Goal: Task Accomplishment & Management: Manage account settings

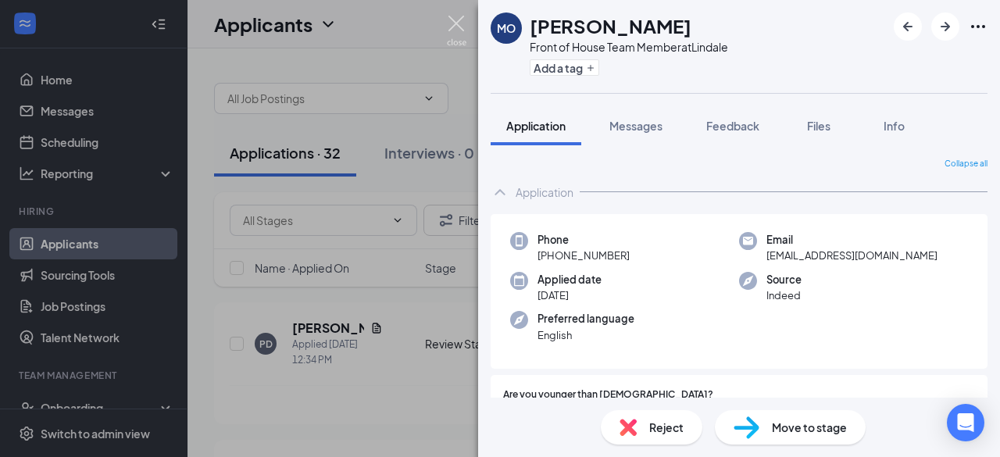
click at [458, 23] on img at bounding box center [457, 31] width 20 height 30
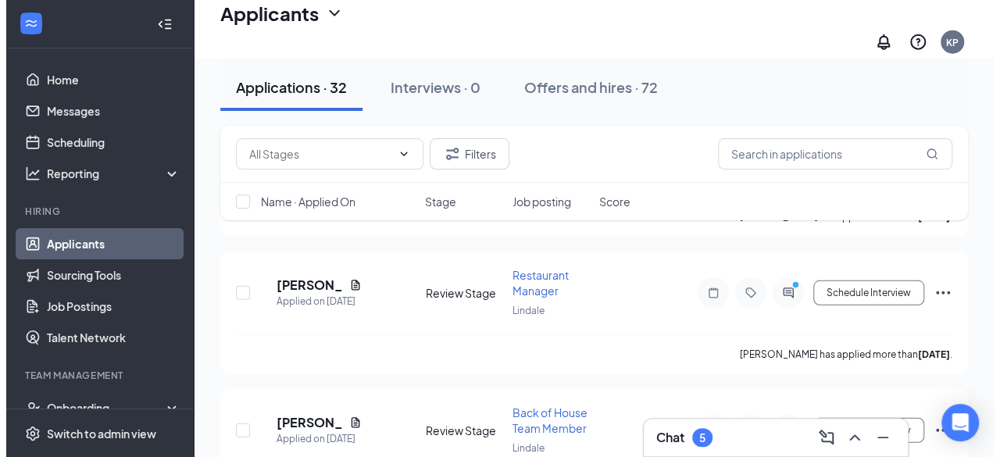
scroll to position [2116, 0]
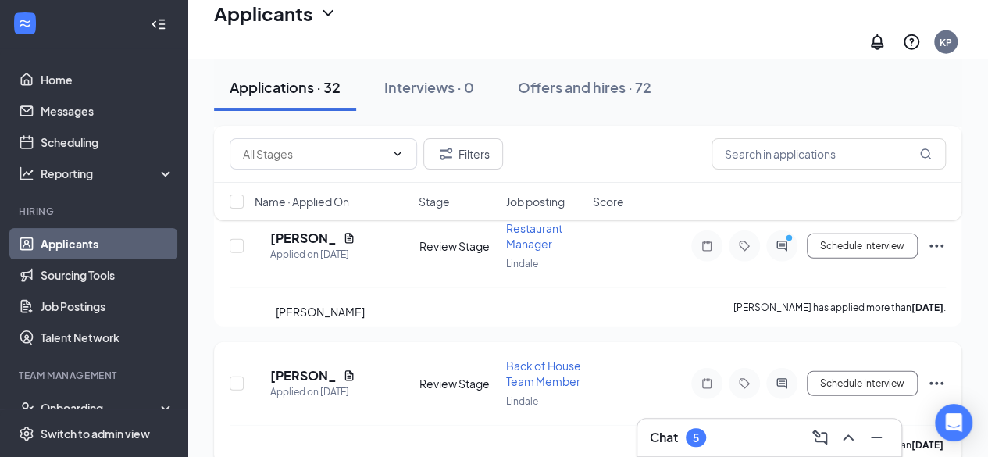
click at [313, 367] on h5 "[PERSON_NAME]" at bounding box center [303, 375] width 66 height 17
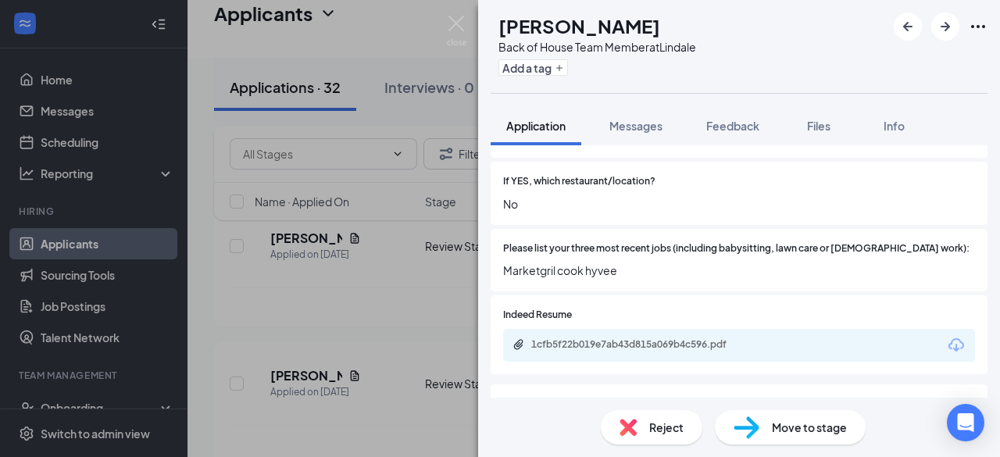
scroll to position [425, 0]
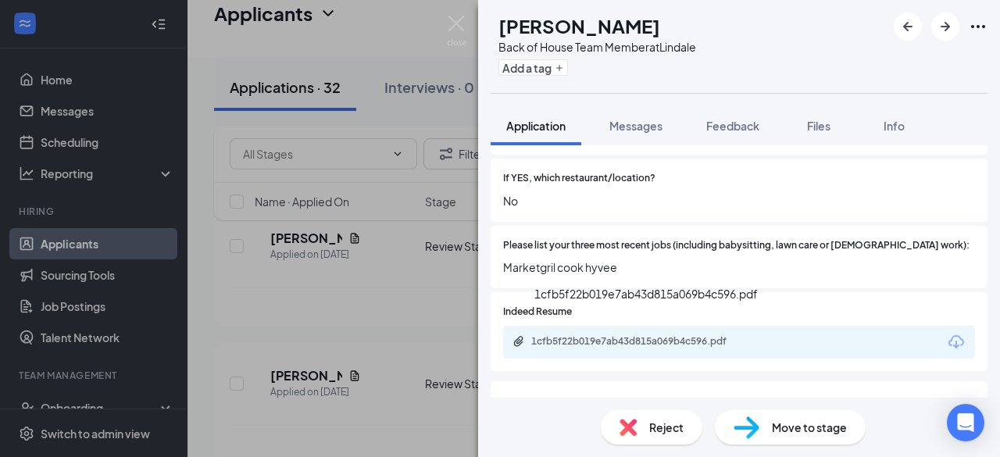
click at [621, 335] on div "1cfb5f22b019e7ab43d815a069b4c596.pdf" at bounding box center [640, 341] width 219 height 12
click at [647, 127] on span "Messages" at bounding box center [635, 126] width 53 height 14
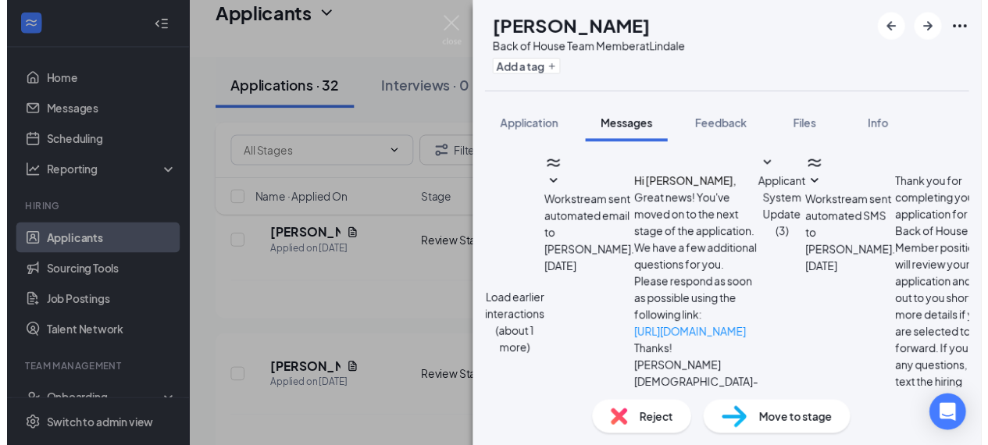
scroll to position [895, 0]
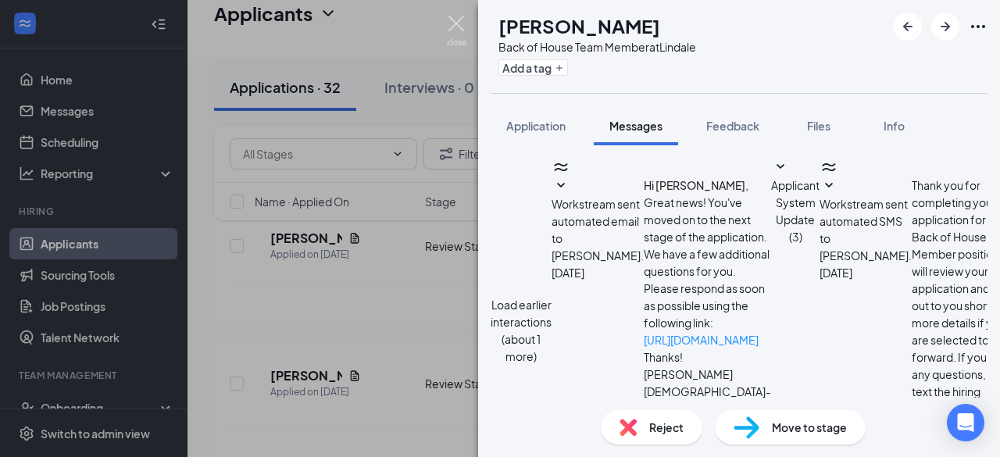
click at [459, 23] on img at bounding box center [457, 31] width 20 height 30
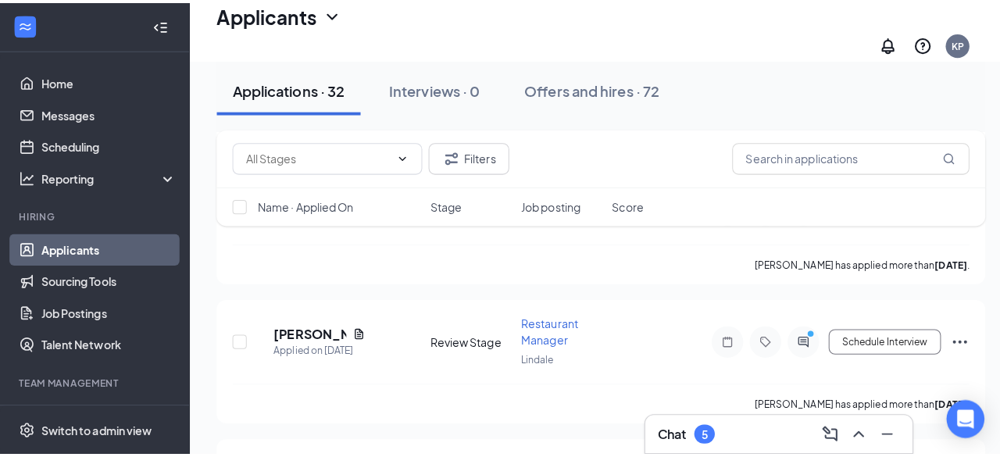
scroll to position [2062, 0]
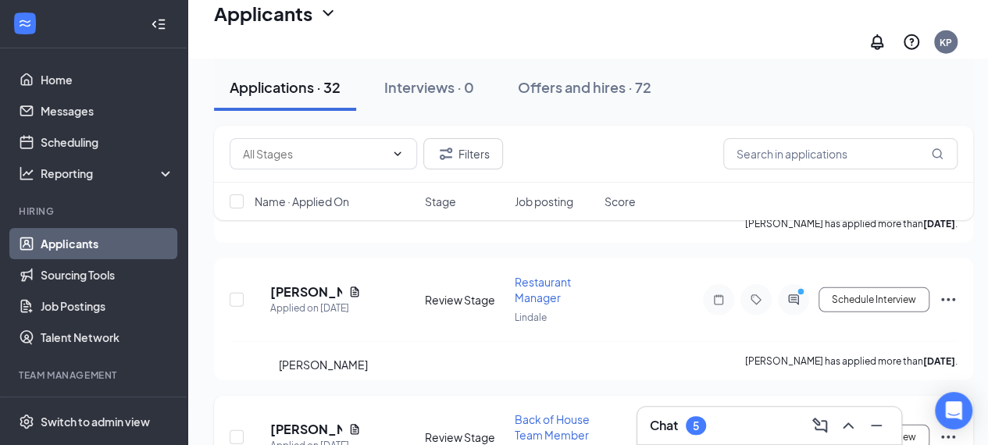
click at [315, 421] on h5 "[PERSON_NAME]" at bounding box center [306, 429] width 72 height 17
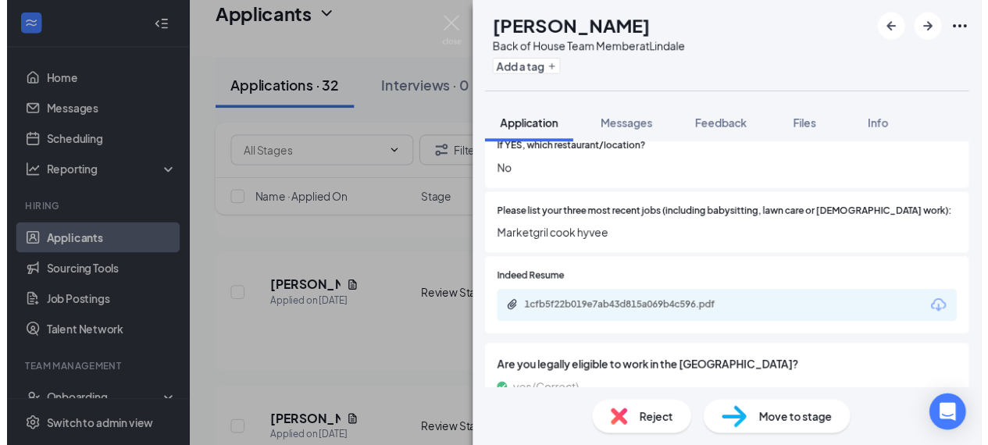
scroll to position [457, 0]
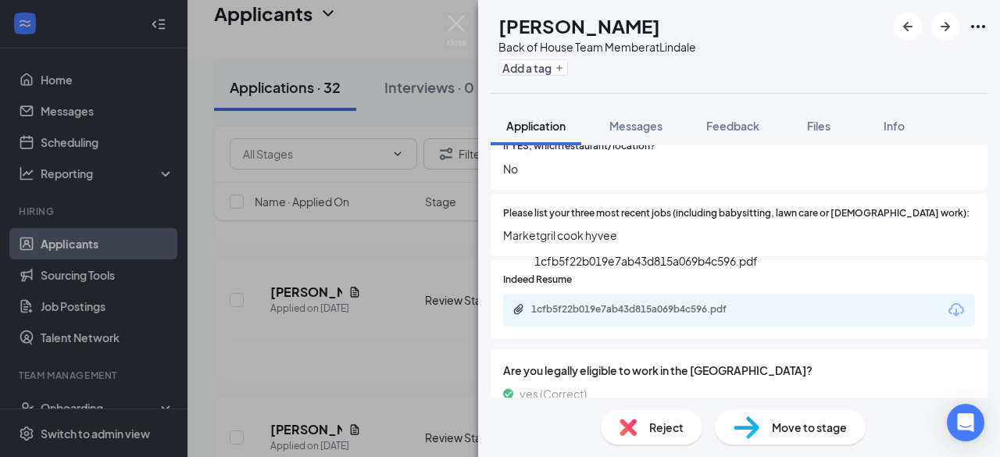
click at [594, 303] on div "1cfb5f22b019e7ab43d815a069b4c596.pdf" at bounding box center [640, 309] width 219 height 12
click at [458, 20] on img at bounding box center [457, 31] width 20 height 30
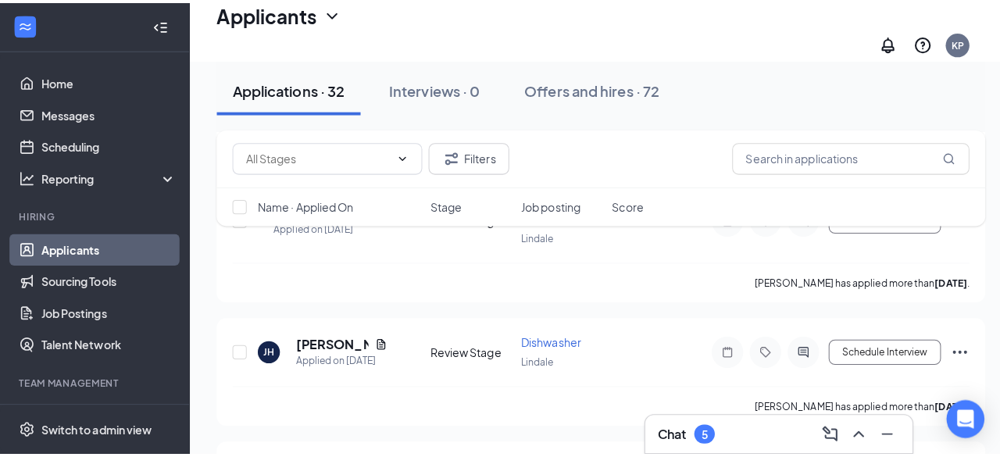
scroll to position [1637, 0]
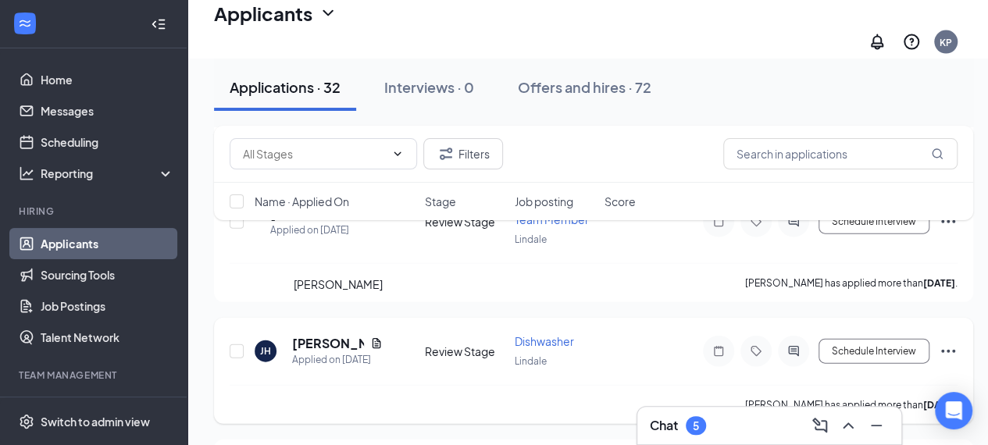
click at [314, 335] on h5 "[PERSON_NAME]" at bounding box center [328, 343] width 72 height 17
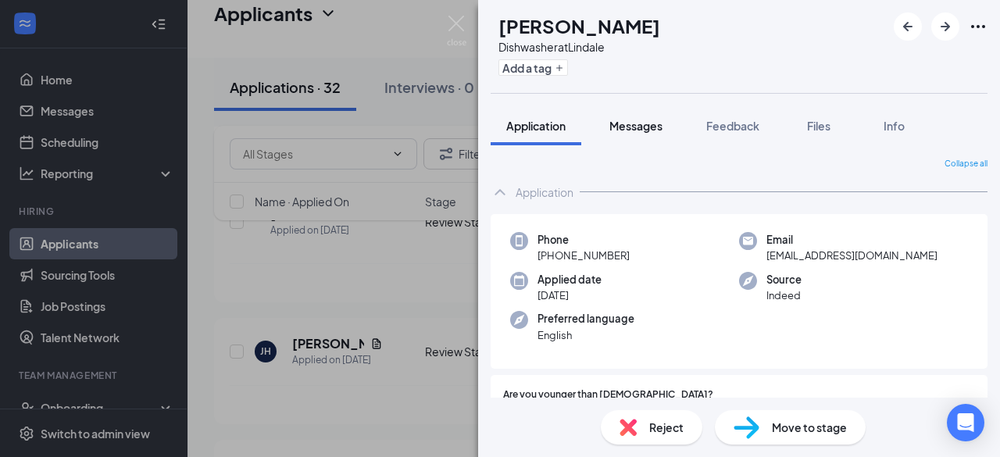
click at [633, 123] on span "Messages" at bounding box center [635, 126] width 53 height 14
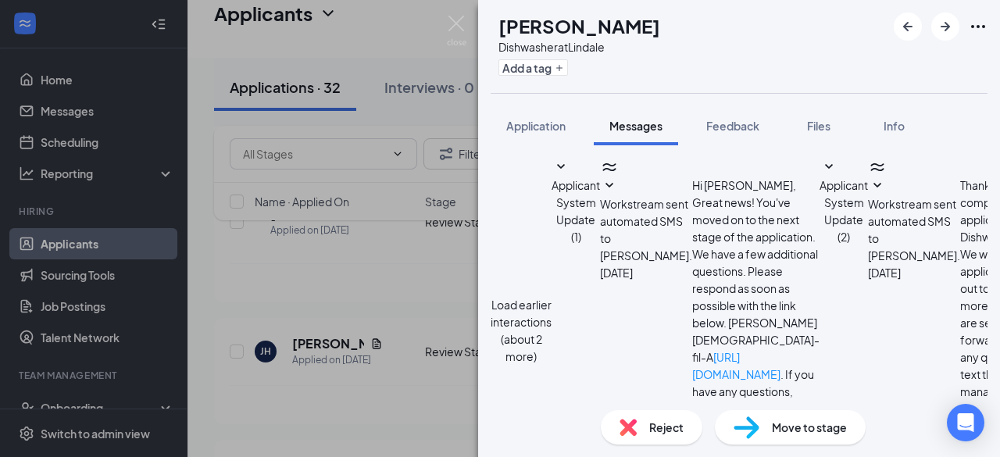
scroll to position [744, 0]
click at [540, 120] on span "Application" at bounding box center [535, 126] width 59 height 14
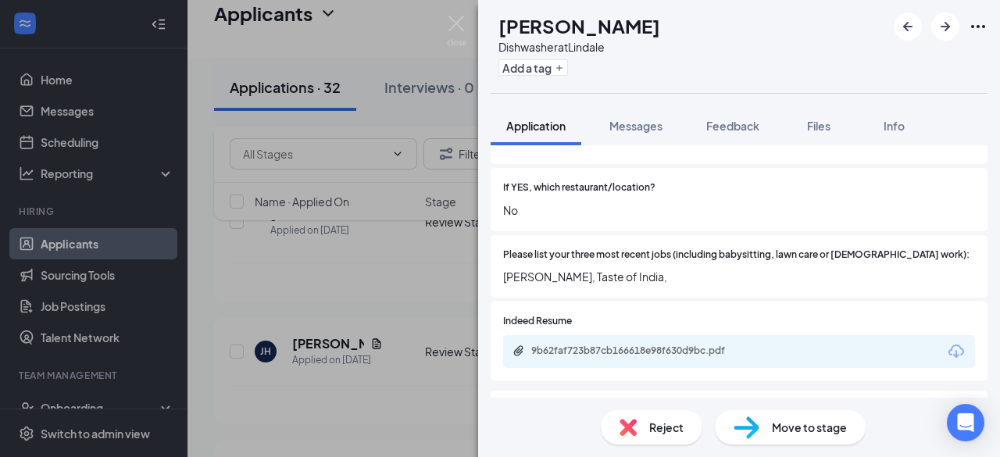
scroll to position [451, 0]
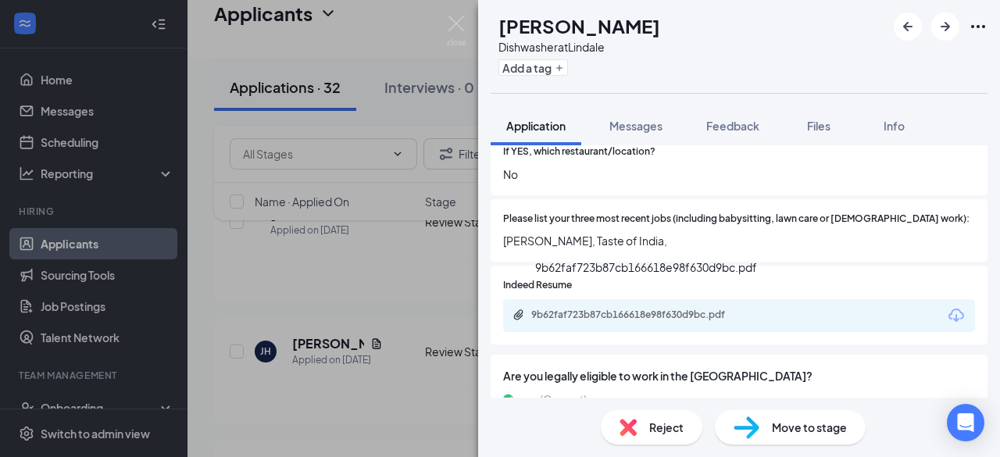
click at [610, 309] on div "9b62faf723b87cb166618e98f630d9bc.pdf" at bounding box center [640, 315] width 219 height 12
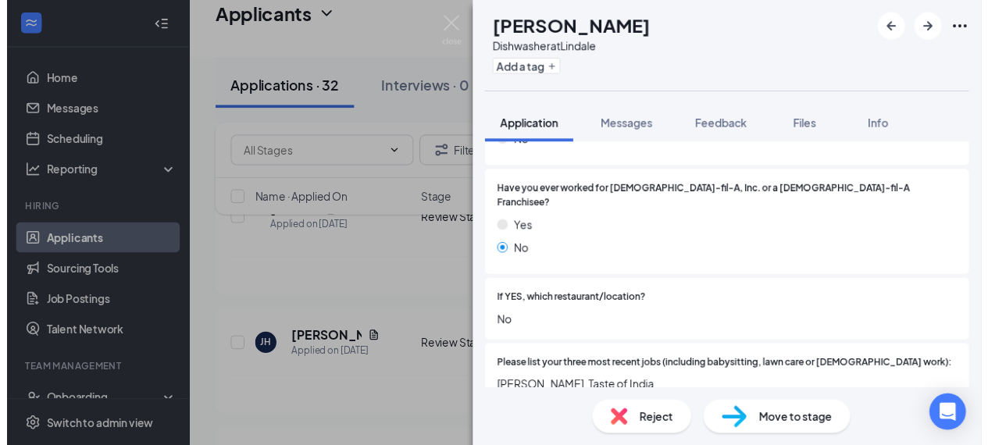
scroll to position [0, 0]
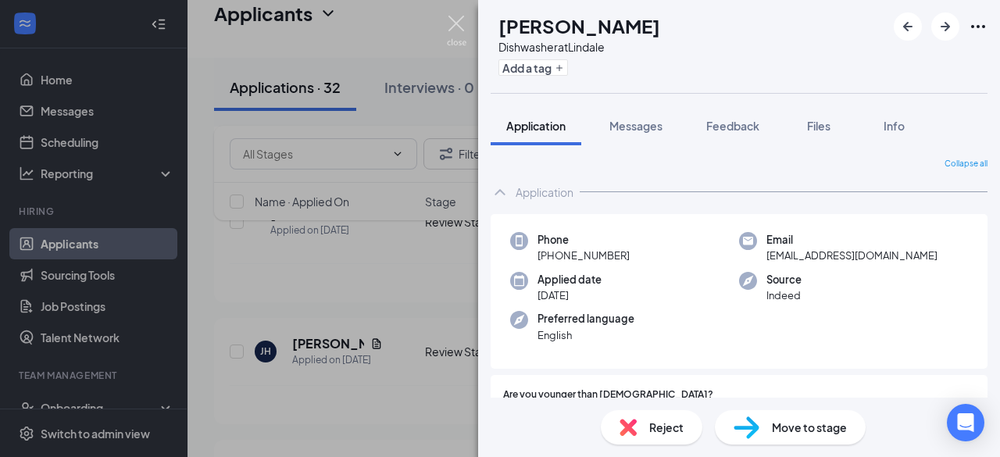
click at [456, 23] on img at bounding box center [457, 31] width 20 height 30
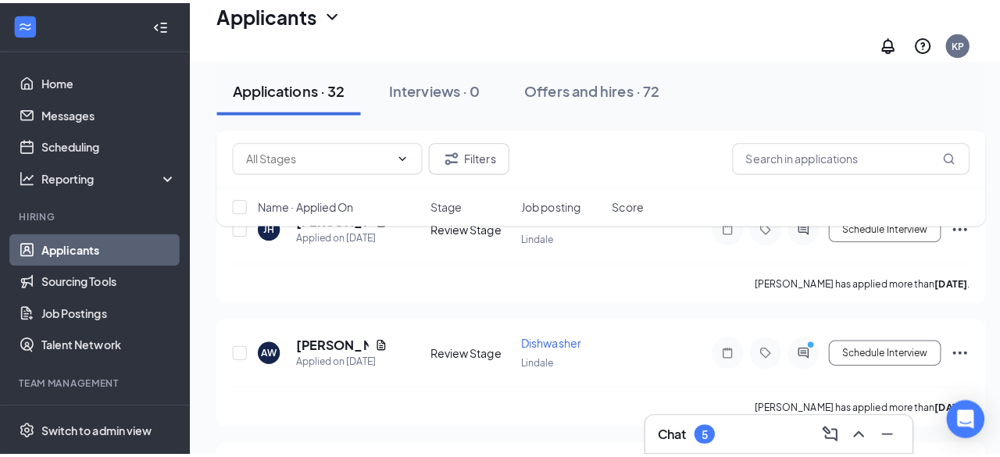
scroll to position [1771, 0]
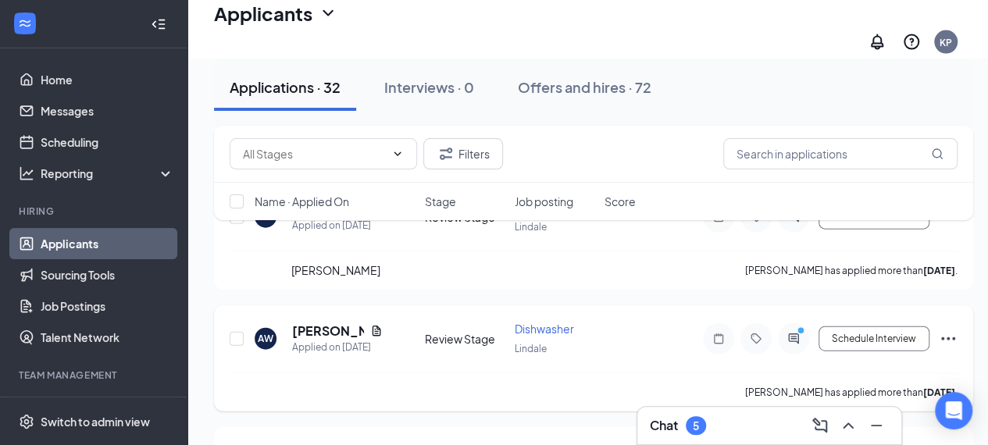
click at [323, 323] on h5 "[PERSON_NAME]" at bounding box center [328, 331] width 72 height 17
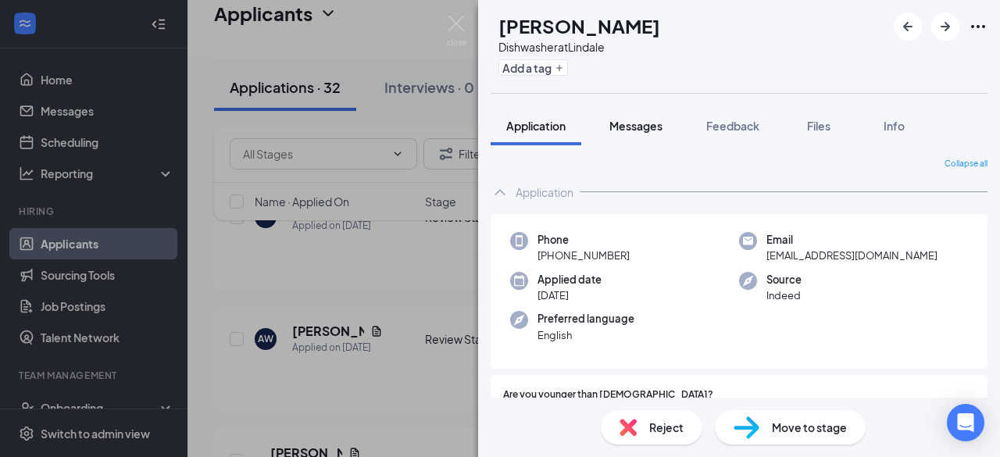
click at [632, 121] on span "Messages" at bounding box center [635, 126] width 53 height 14
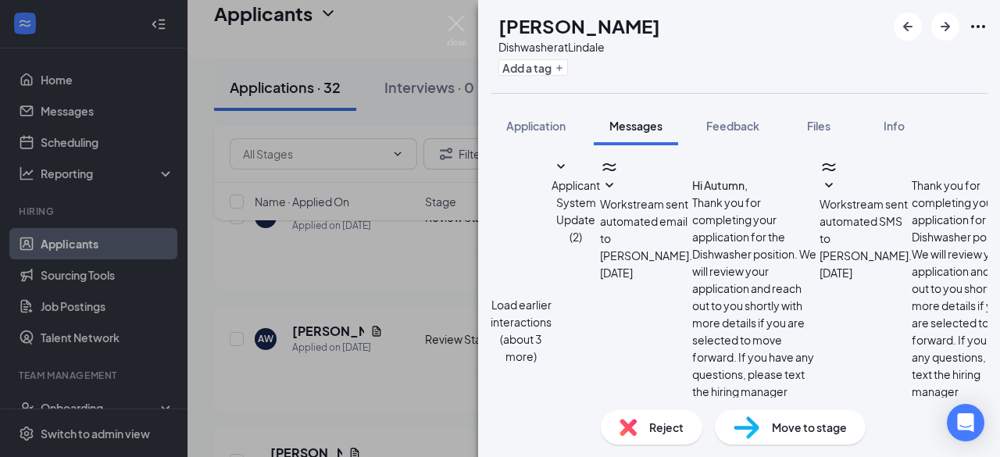
scroll to position [754, 0]
click at [519, 123] on span "Application" at bounding box center [535, 126] width 59 height 14
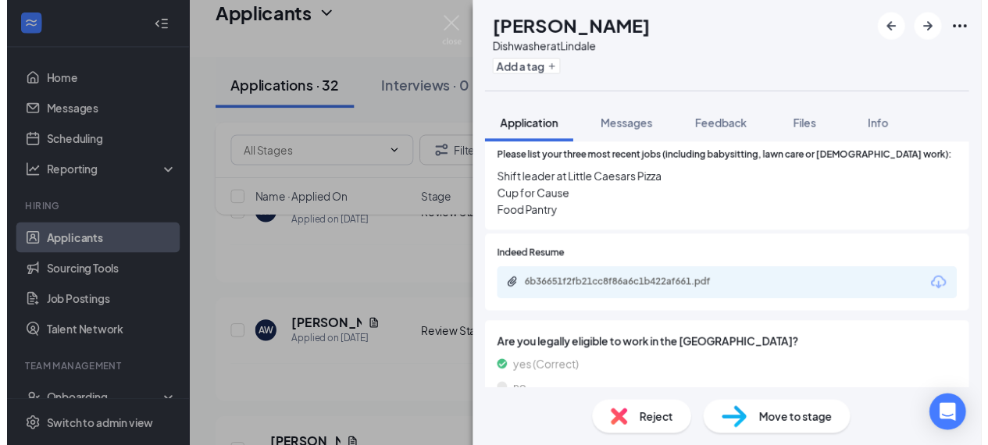
scroll to position [494, 0]
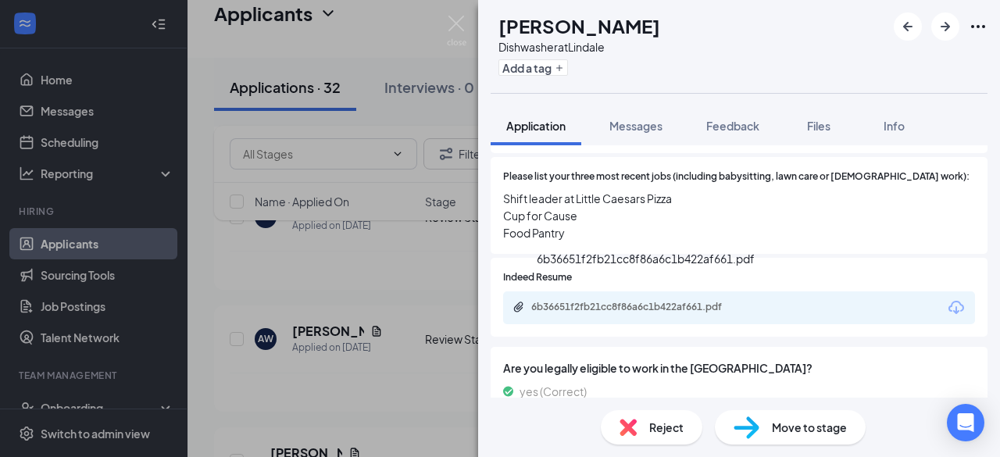
click at [634, 301] on div "6b36651f2fb21cc8f86a6c1b422af661.pdf" at bounding box center [640, 307] width 219 height 12
click at [458, 19] on img at bounding box center [457, 31] width 20 height 30
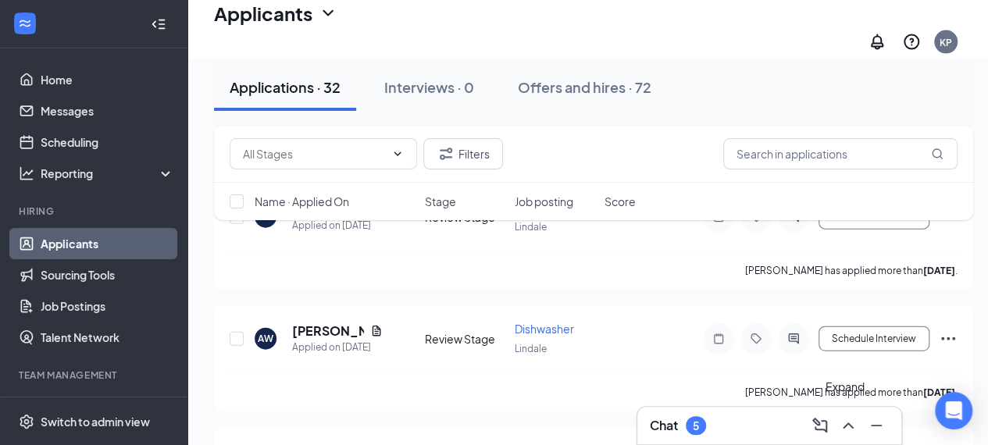
click at [845, 421] on icon "ChevronUp" at bounding box center [848, 425] width 19 height 19
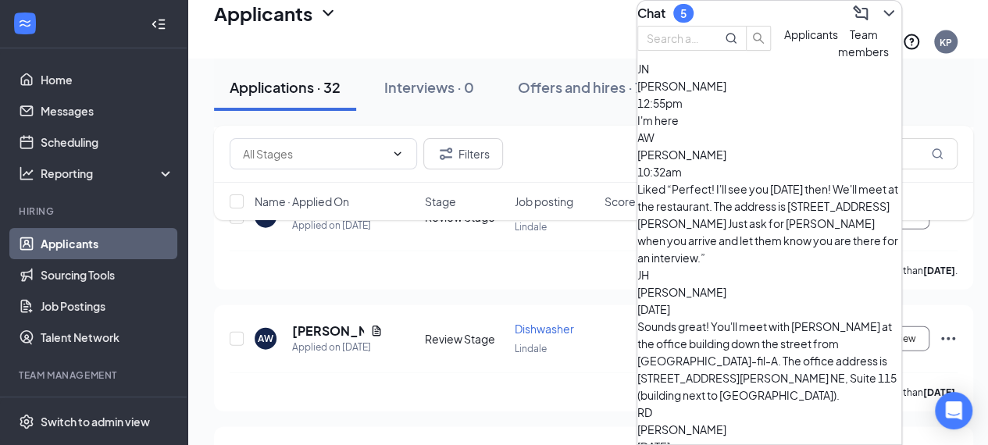
click at [802, 129] on div "I'm here" at bounding box center [769, 120] width 264 height 17
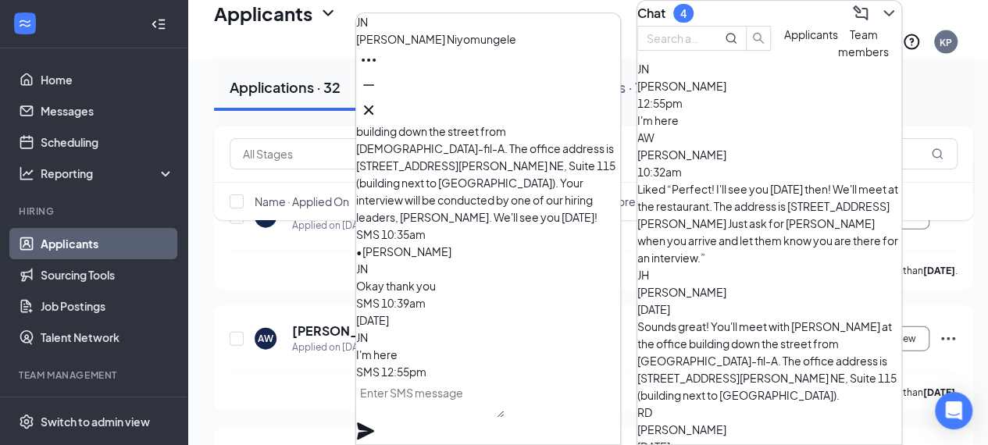
click at [767, 421] on div "[PERSON_NAME] [DATE]" at bounding box center [769, 438] width 264 height 34
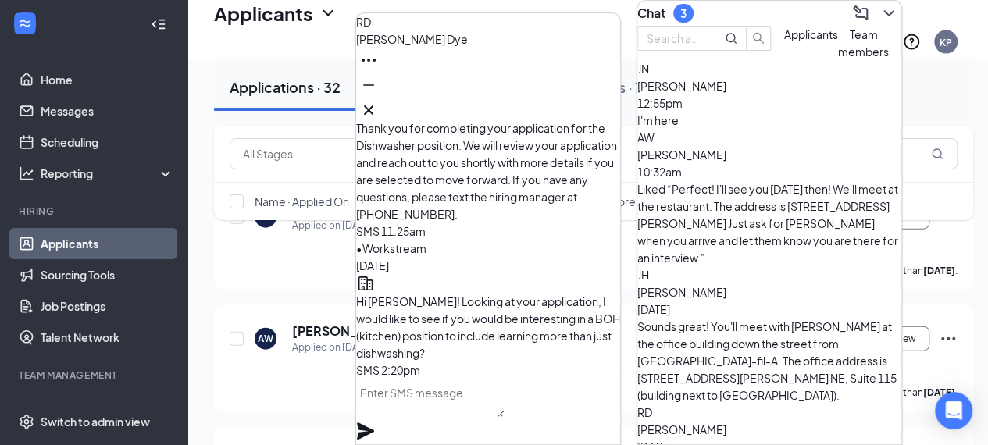
scroll to position [-1440, 0]
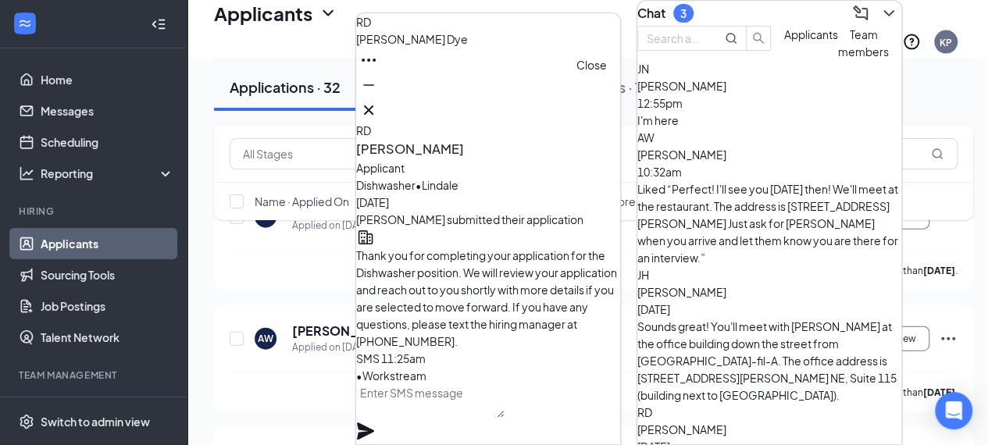
click at [378, 102] on icon "Cross" at bounding box center [368, 110] width 19 height 19
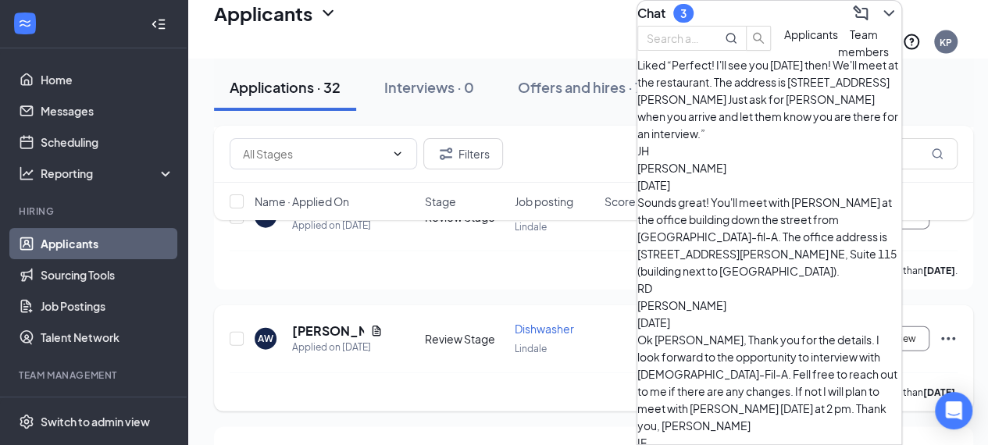
scroll to position [125, 0]
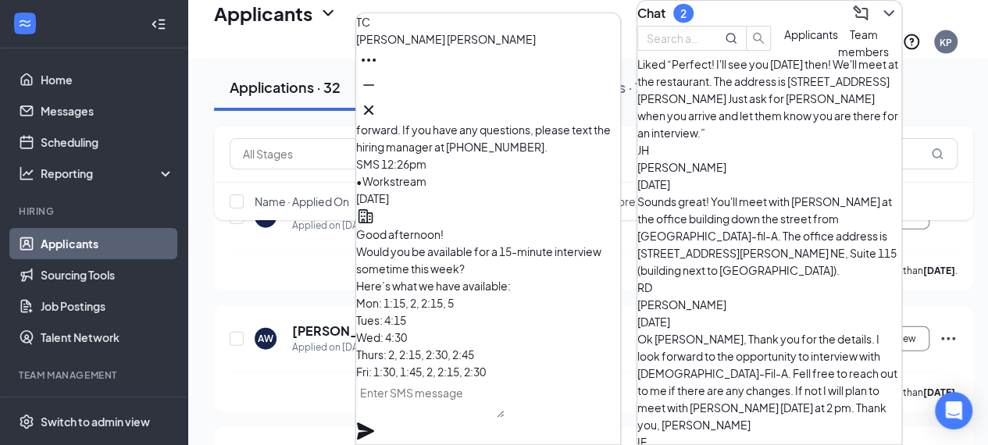
scroll to position [-284, 0]
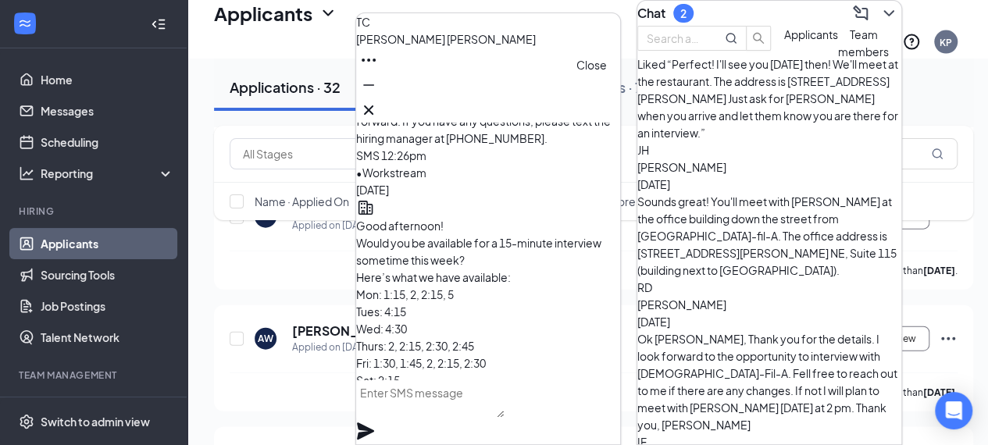
click at [378, 104] on icon "Cross" at bounding box center [368, 110] width 19 height 19
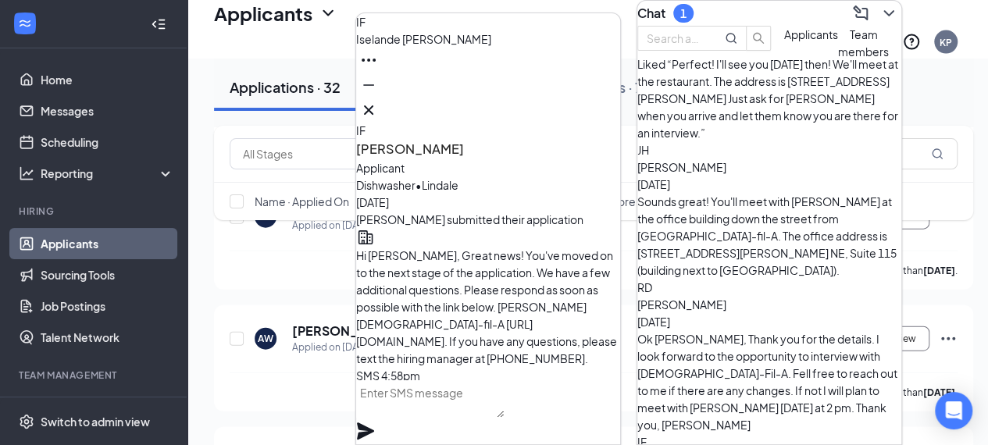
scroll to position [-1162, 0]
click at [378, 105] on icon "Cross" at bounding box center [368, 110] width 19 height 19
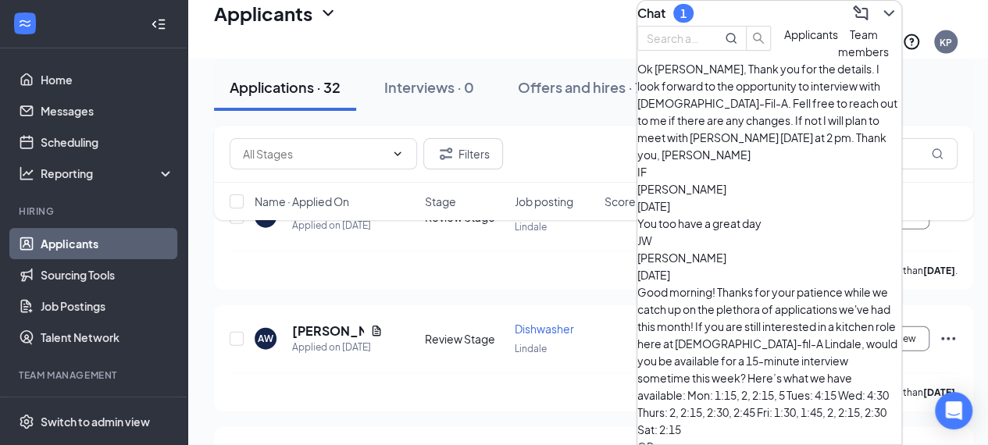
scroll to position [405, 0]
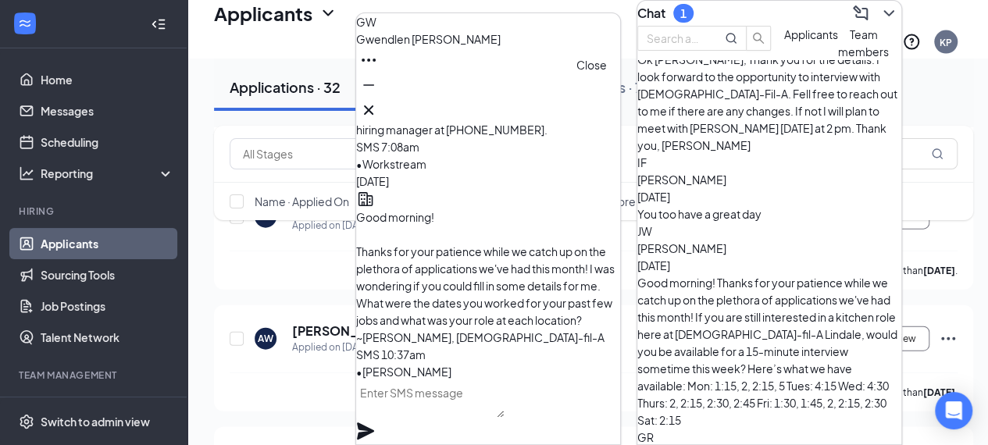
click at [373, 105] on icon "Cross" at bounding box center [368, 109] width 9 height 9
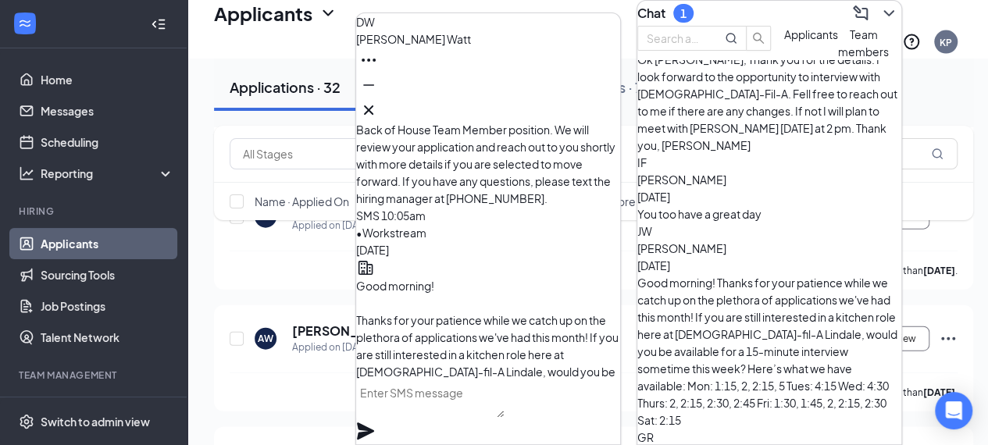
scroll to position [-776, 0]
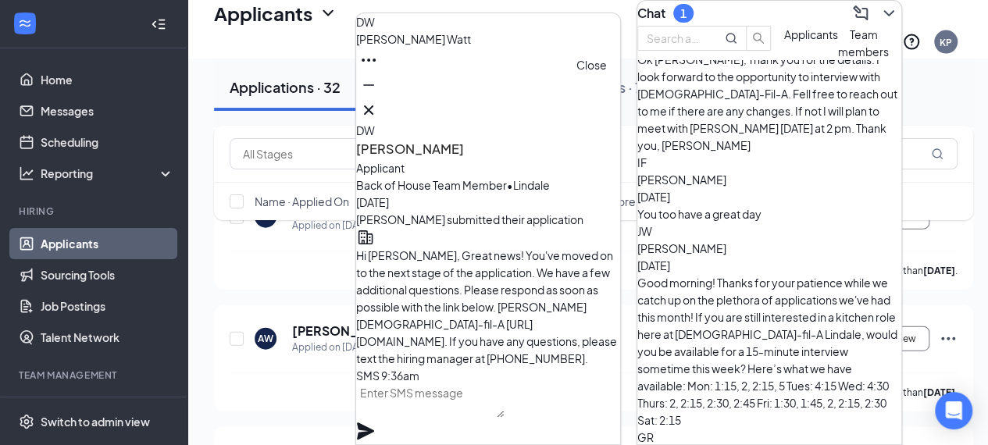
click at [373, 105] on icon "Cross" at bounding box center [368, 109] width 9 height 9
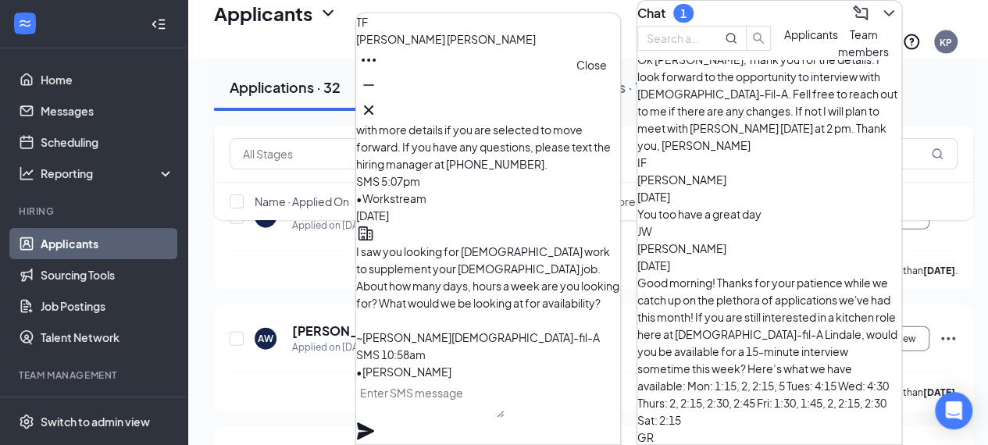
click at [378, 101] on icon "Cross" at bounding box center [368, 110] width 19 height 19
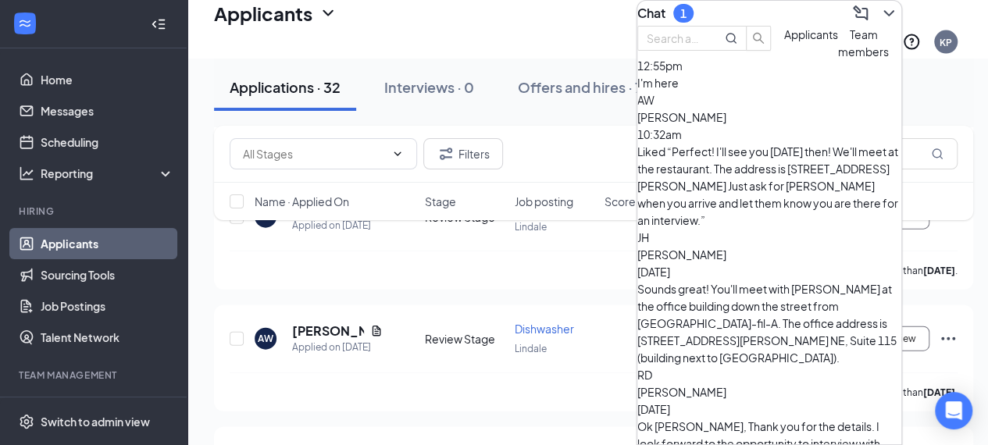
scroll to position [0, 0]
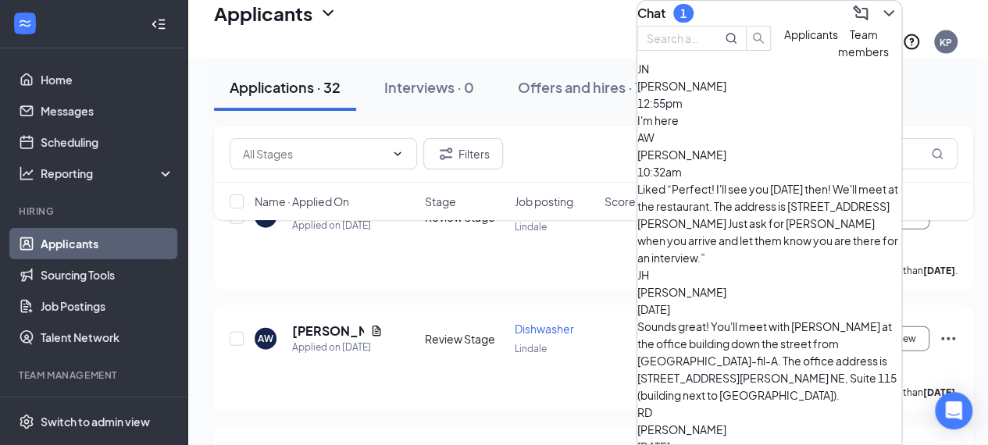
drag, startPoint x: 877, startPoint y: 102, endPoint x: 876, endPoint y: 76, distance: 26.6
click at [876, 60] on div "Applicants Team members" at bounding box center [836, 43] width 105 height 34
click at [838, 59] on span "Team members" at bounding box center [863, 42] width 51 height 31
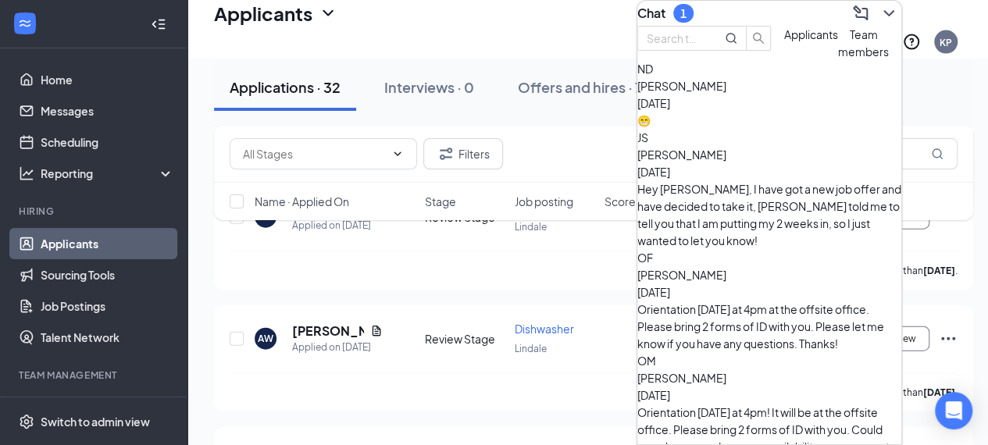
click at [760, 129] on div "😁" at bounding box center [769, 120] width 264 height 17
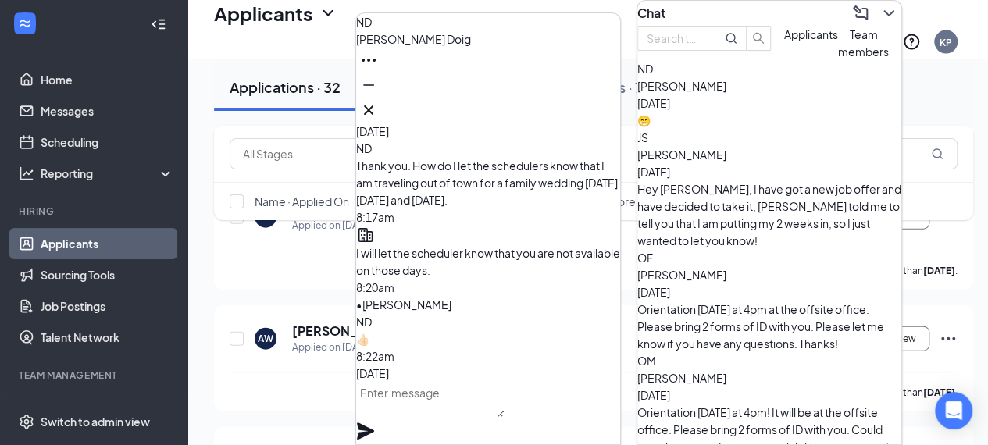
scroll to position [-2152, 0]
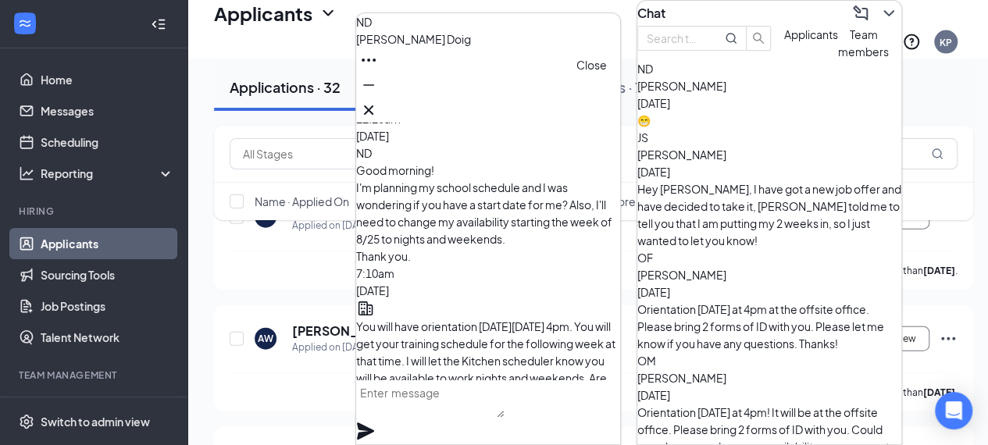
click at [378, 110] on icon "Cross" at bounding box center [368, 110] width 19 height 19
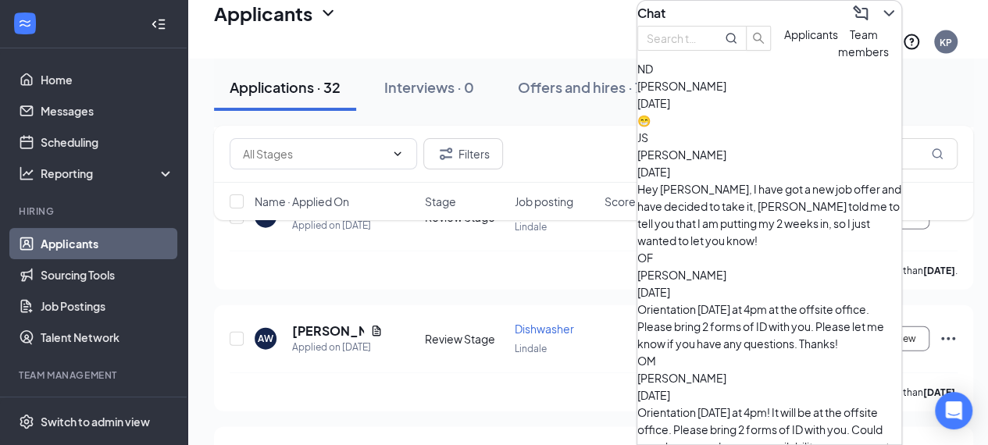
click at [879, 7] on icon "ChevronDown" at bounding box center [888, 13] width 19 height 19
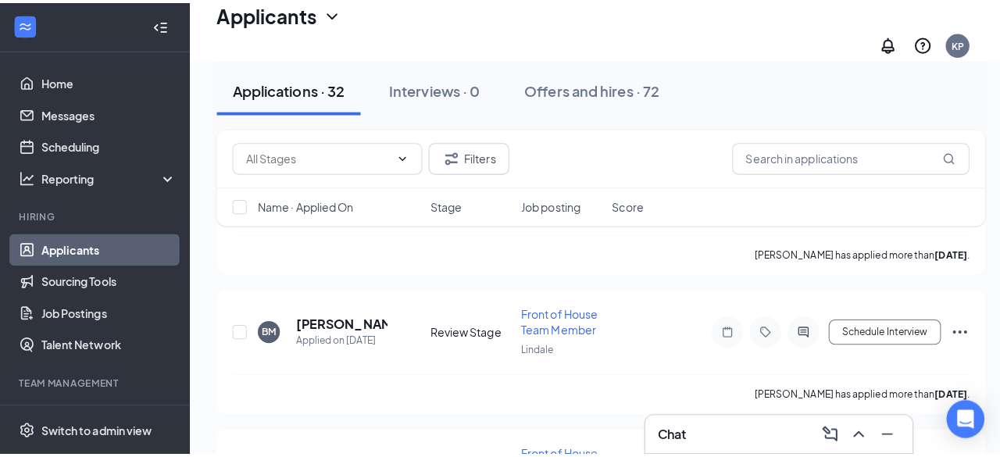
scroll to position [2714, 0]
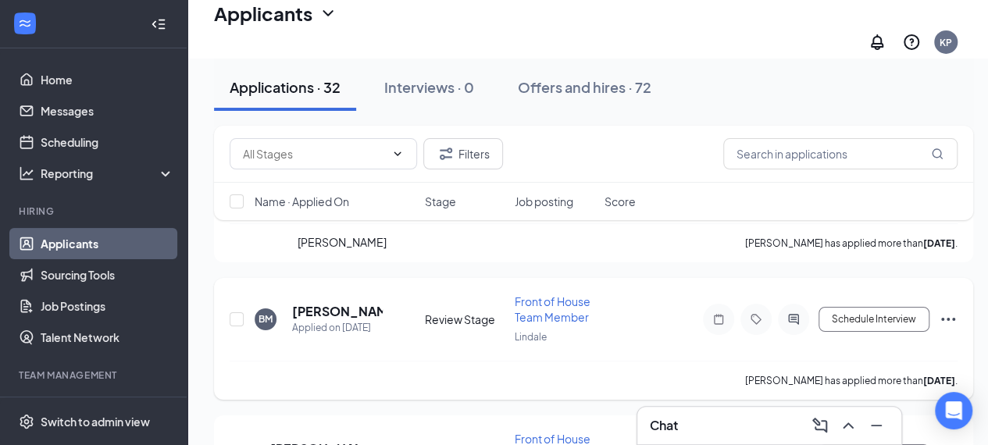
click at [351, 303] on h5 "[PERSON_NAME]" at bounding box center [337, 311] width 91 height 17
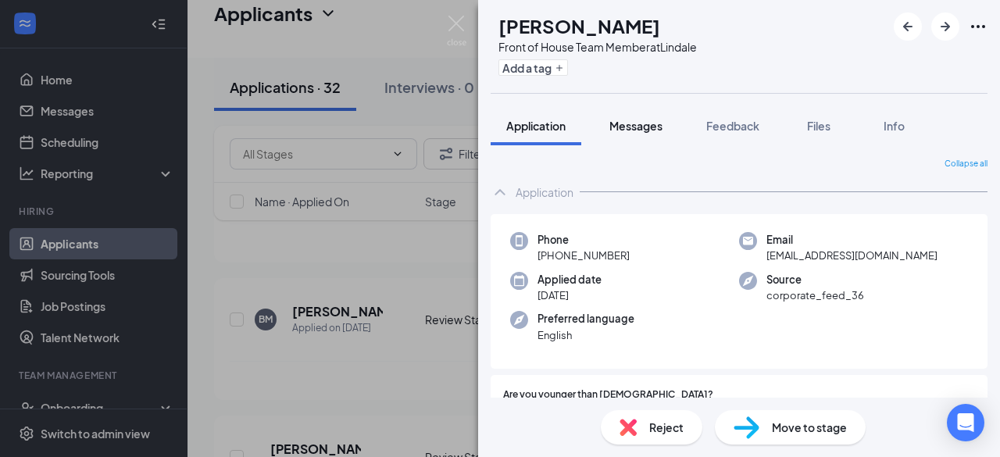
click at [633, 123] on span "Messages" at bounding box center [635, 126] width 53 height 14
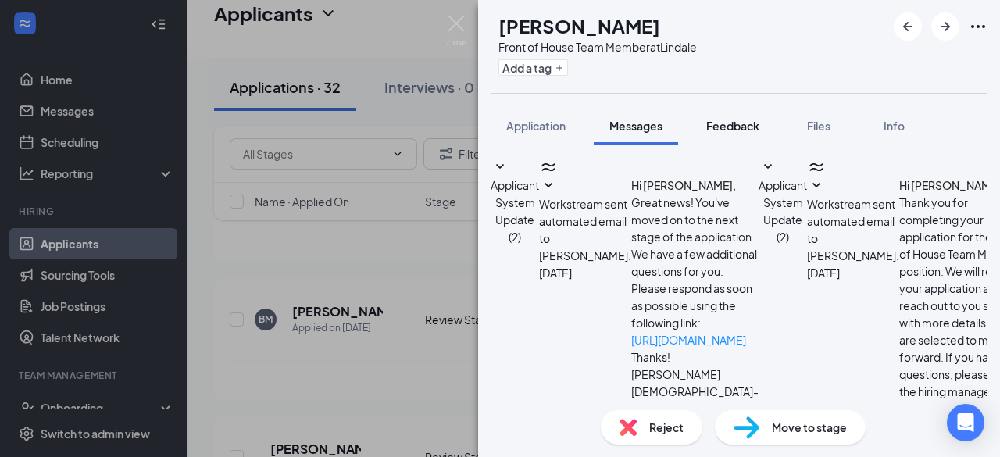
scroll to position [230, 0]
click at [532, 123] on span "Application" at bounding box center [535, 126] width 59 height 14
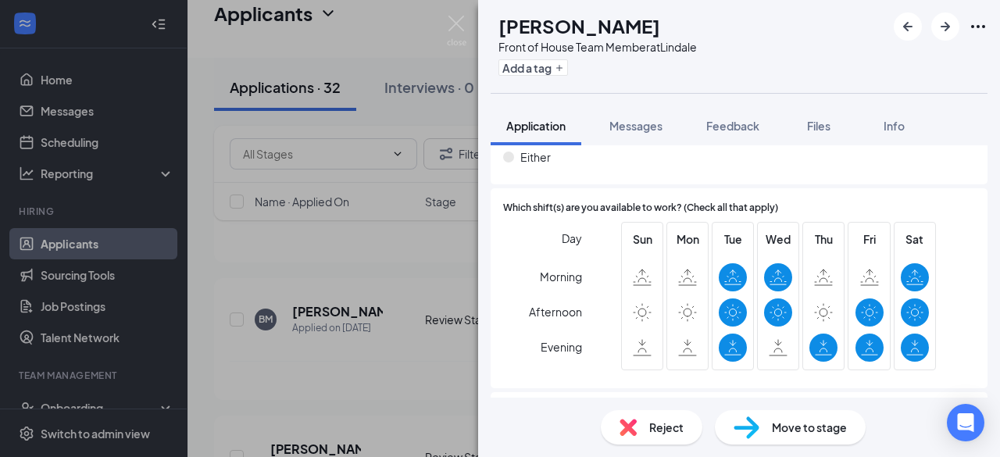
scroll to position [890, 0]
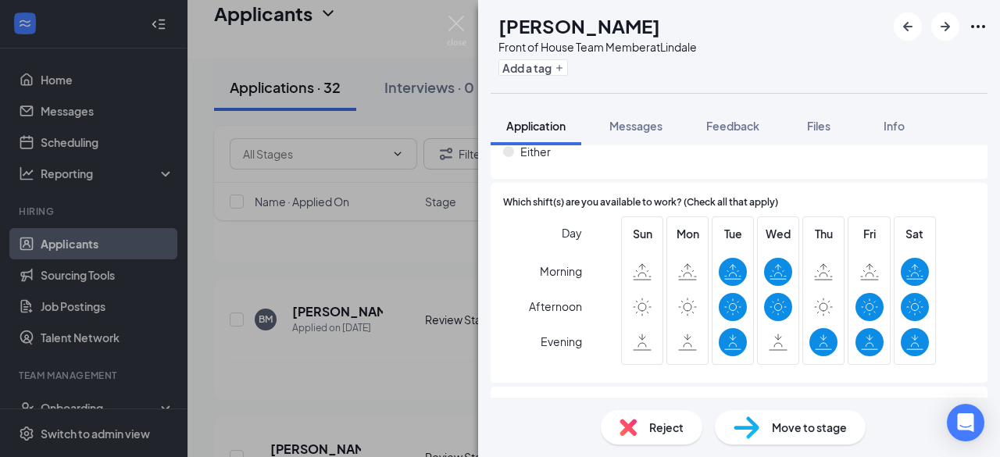
click at [672, 419] on span "Reject" at bounding box center [666, 427] width 34 height 17
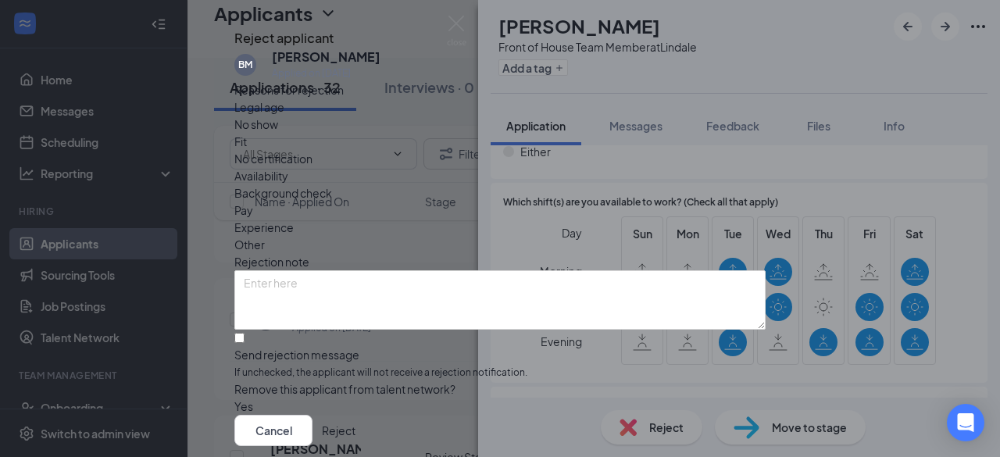
scroll to position [105, 0]
click at [244, 333] on input "Send rejection message If unchecked, the applicant will not receive a rejection…" at bounding box center [239, 338] width 10 height 10
checkbox input "true"
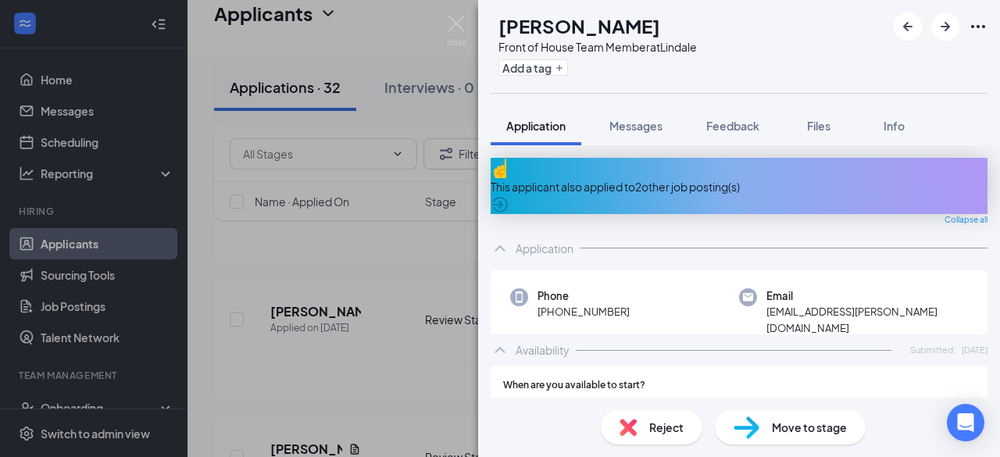
click at [508, 197] on icon "ArrowCircle" at bounding box center [500, 205] width 16 height 16
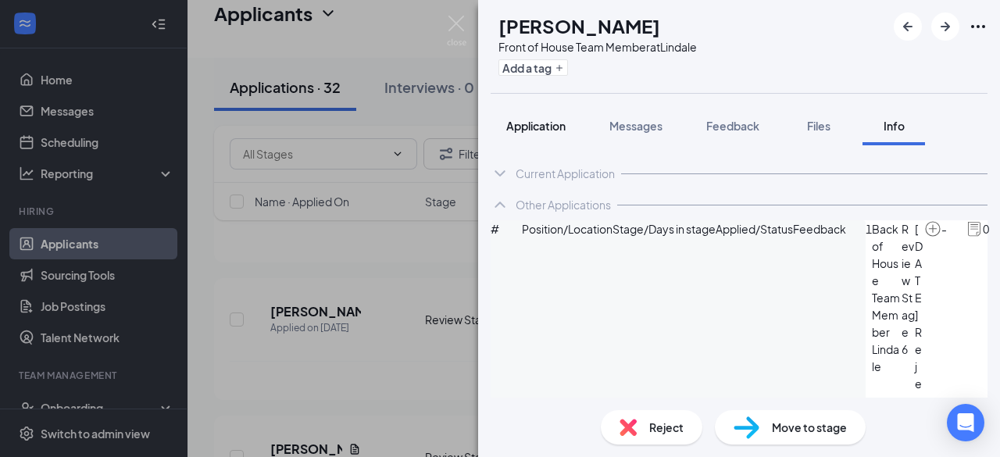
click at [533, 127] on span "Application" at bounding box center [535, 126] width 59 height 14
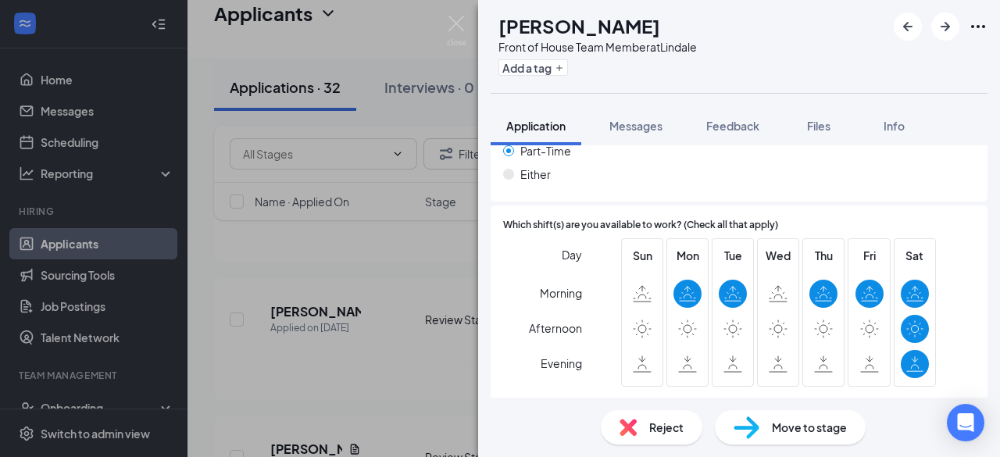
scroll to position [964, 0]
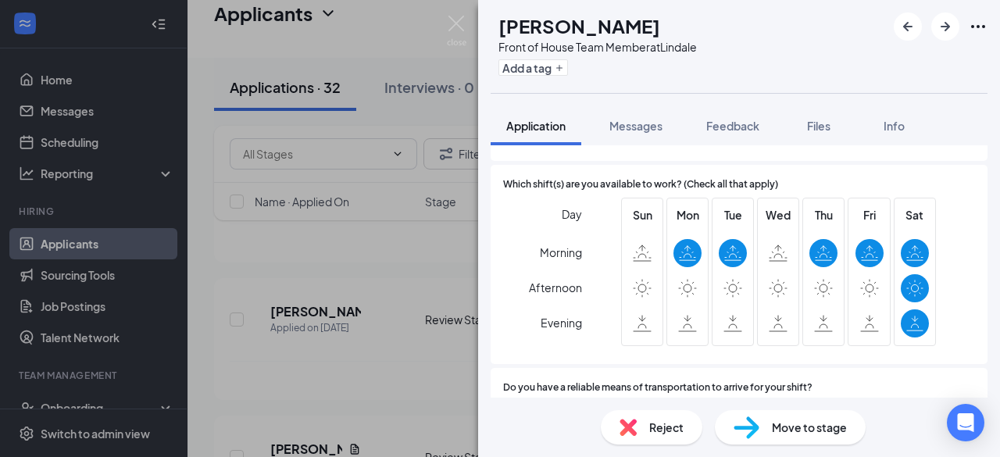
click at [666, 429] on span "Reject" at bounding box center [666, 427] width 34 height 17
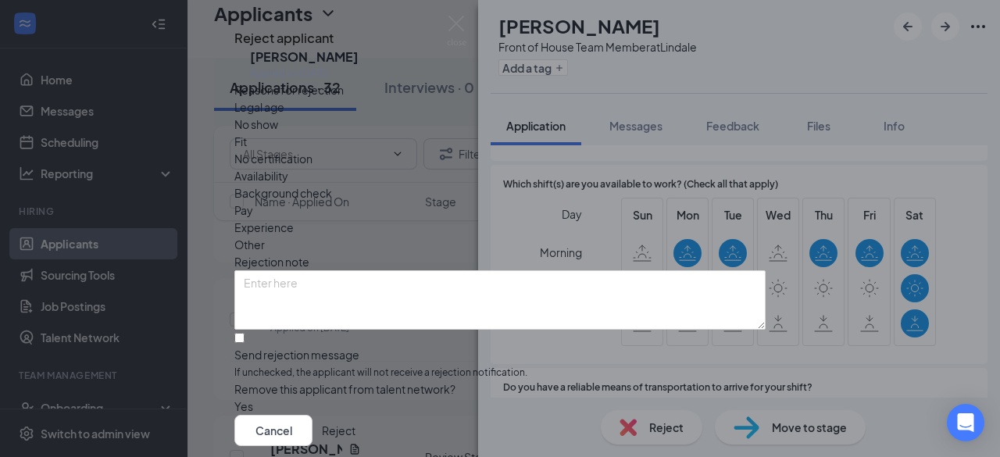
scroll to position [105, 0]
click at [244, 333] on input "Send rejection message If unchecked, the applicant will not receive a rejection…" at bounding box center [239, 338] width 10 height 10
checkbox input "true"
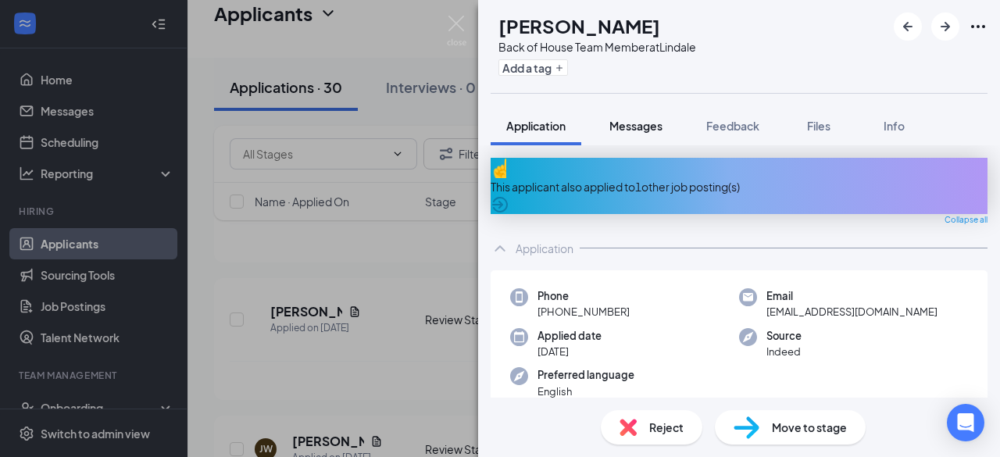
click at [639, 122] on span "Messages" at bounding box center [635, 126] width 53 height 14
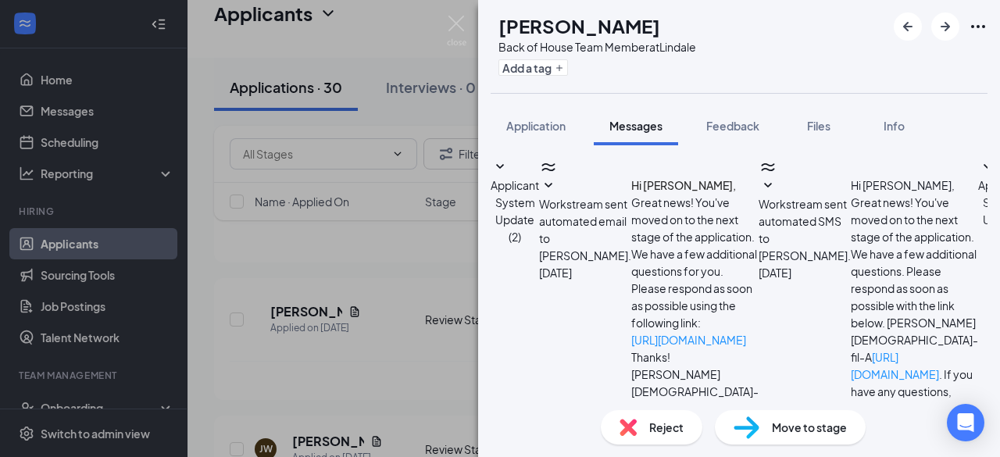
scroll to position [456, 0]
click at [460, 20] on img at bounding box center [457, 31] width 20 height 30
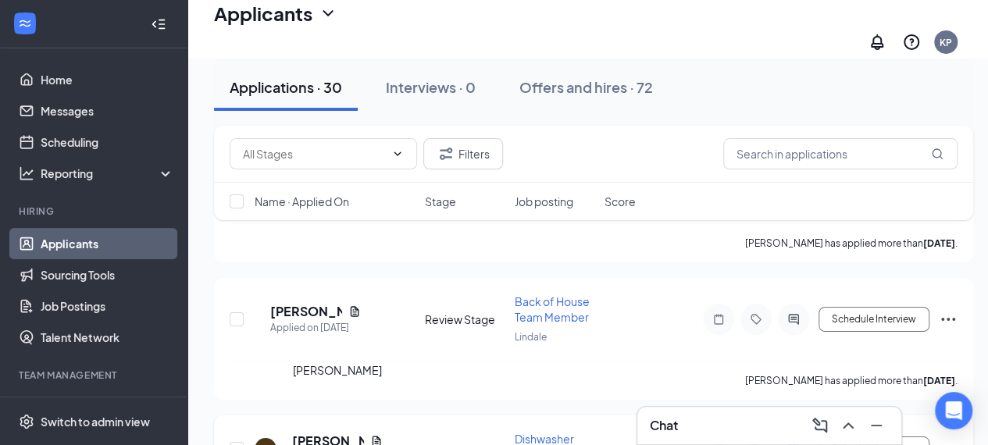
click at [317, 433] on h5 "[PERSON_NAME]" at bounding box center [328, 441] width 72 height 17
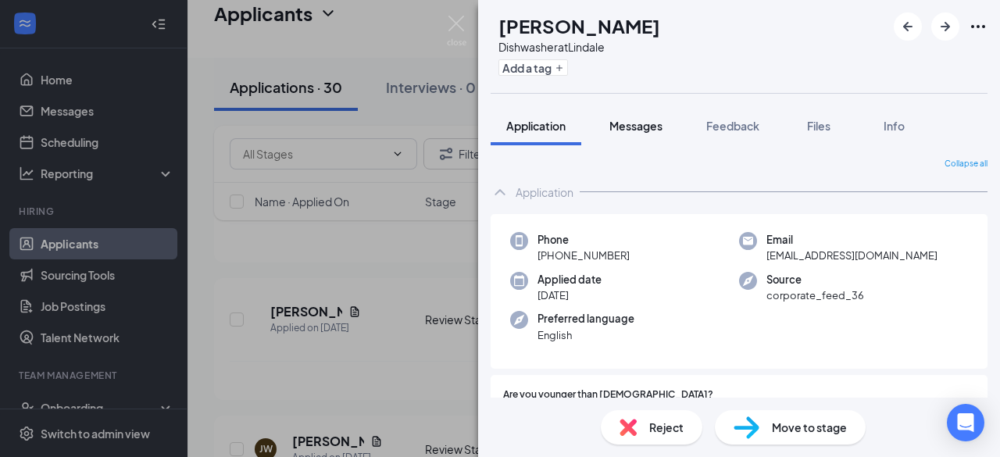
click at [638, 119] on span "Messages" at bounding box center [635, 126] width 53 height 14
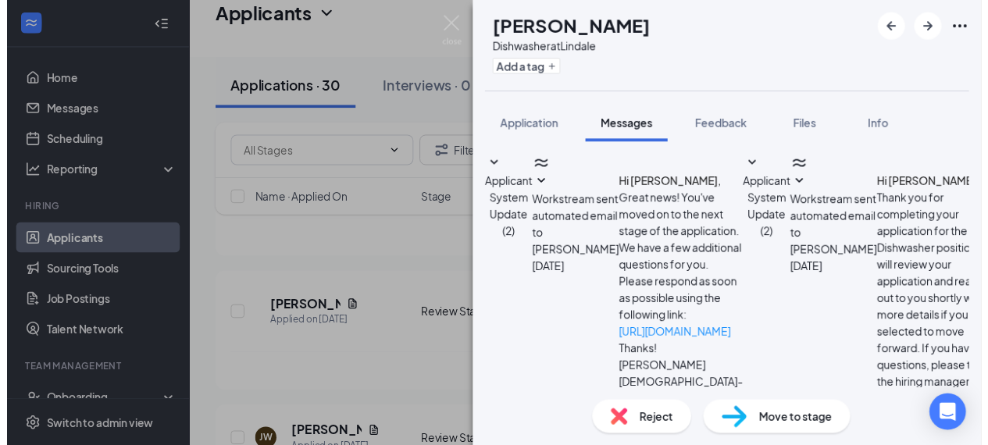
scroll to position [350, 0]
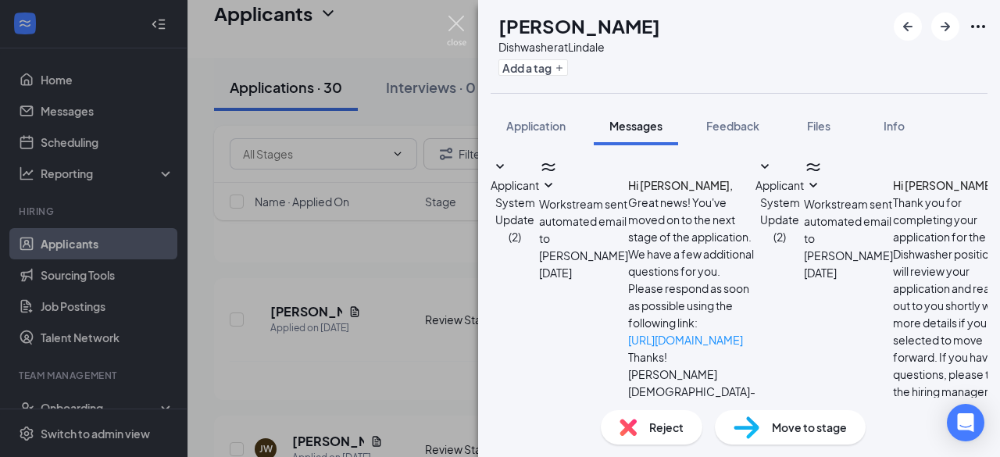
click at [455, 24] on img at bounding box center [457, 31] width 20 height 30
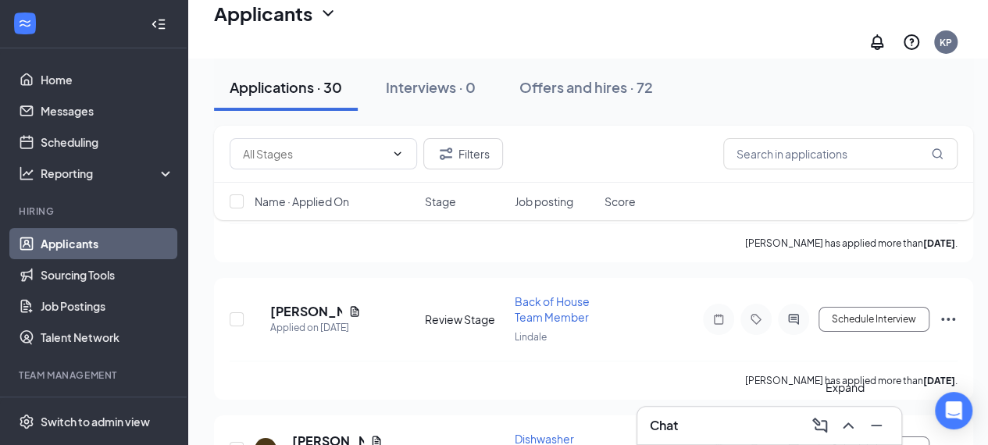
click at [845, 426] on icon "ChevronUp" at bounding box center [848, 426] width 10 height 6
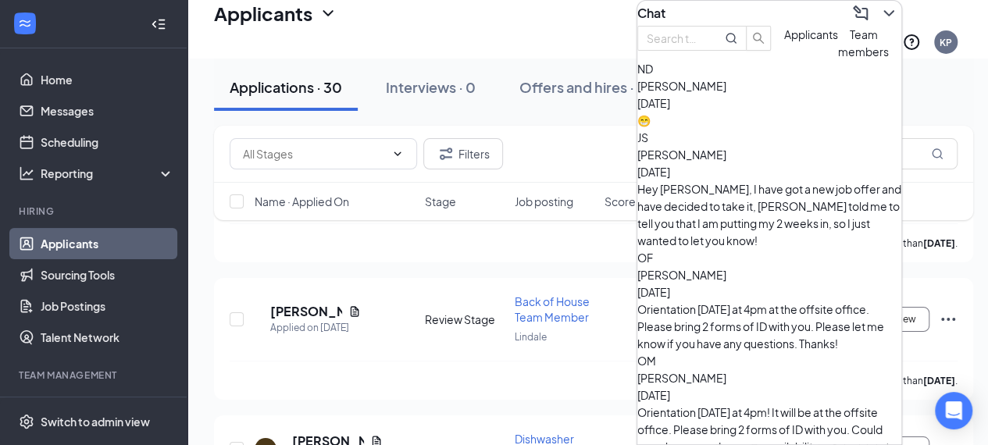
click at [784, 41] on span "Applicants" at bounding box center [811, 34] width 54 height 14
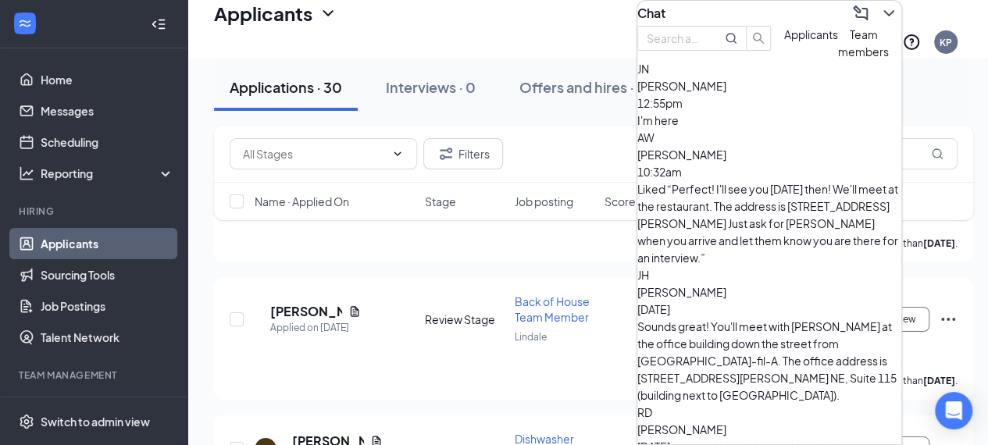
click at [879, 9] on icon "ChevronDown" at bounding box center [888, 13] width 19 height 19
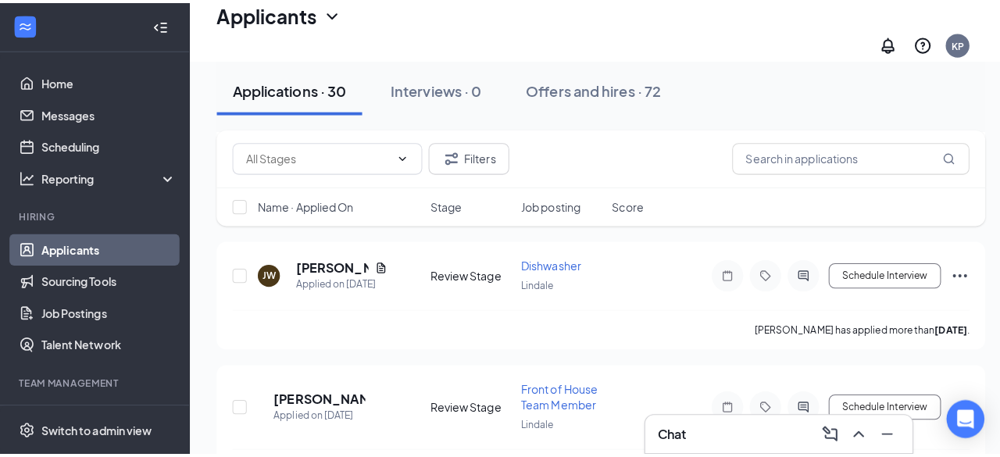
scroll to position [2901, 0]
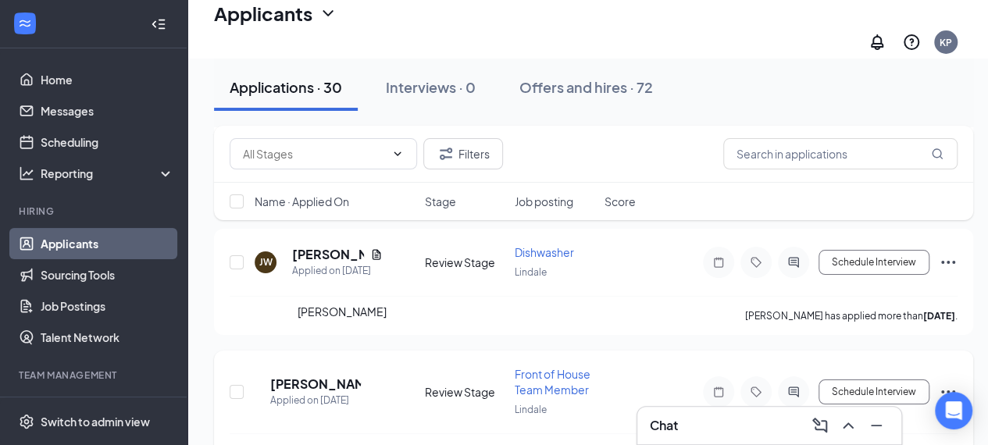
click at [349, 376] on h5 "[PERSON_NAME]" at bounding box center [315, 384] width 91 height 17
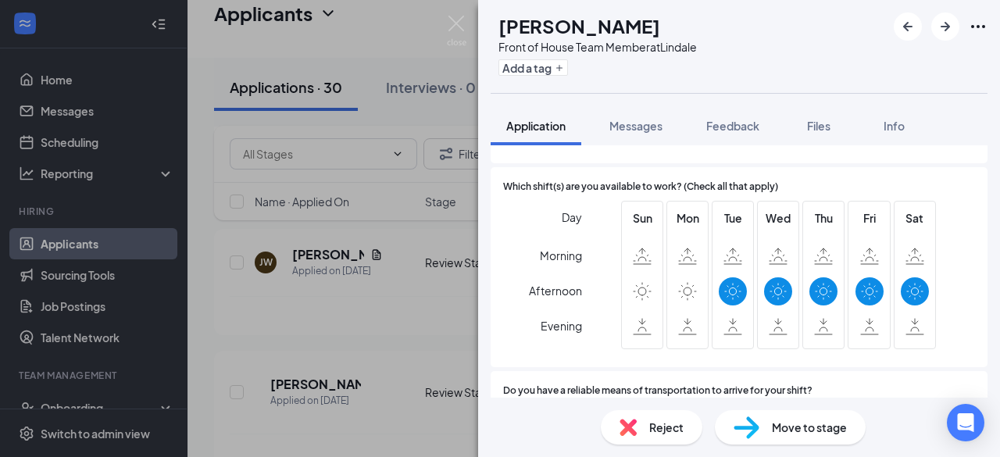
scroll to position [877, 0]
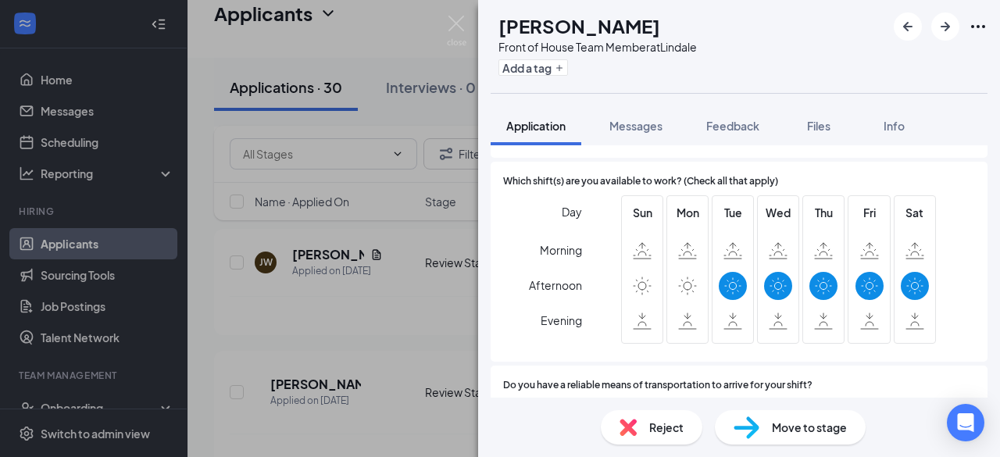
click at [658, 415] on div "Reject" at bounding box center [652, 427] width 102 height 34
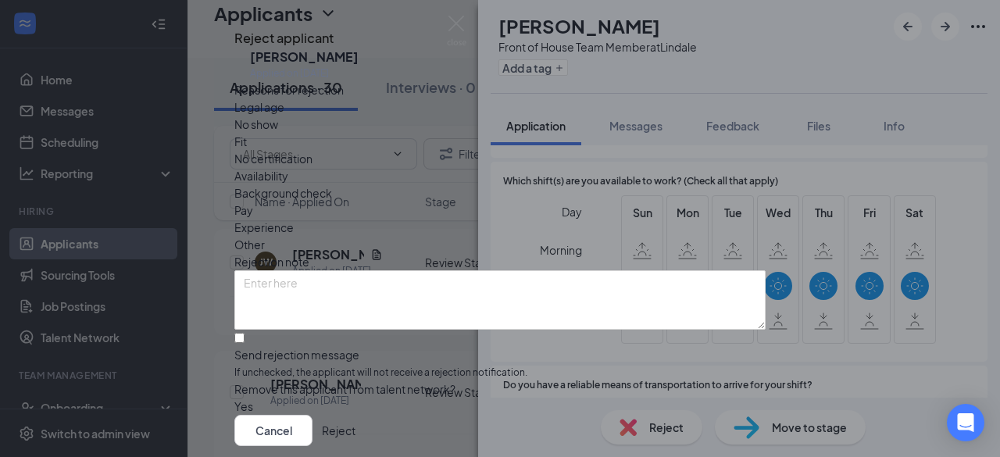
scroll to position [105, 0]
click at [244, 333] on input "Send rejection message If unchecked, the applicant will not receive a rejection…" at bounding box center [239, 338] width 10 height 10
checkbox input "true"
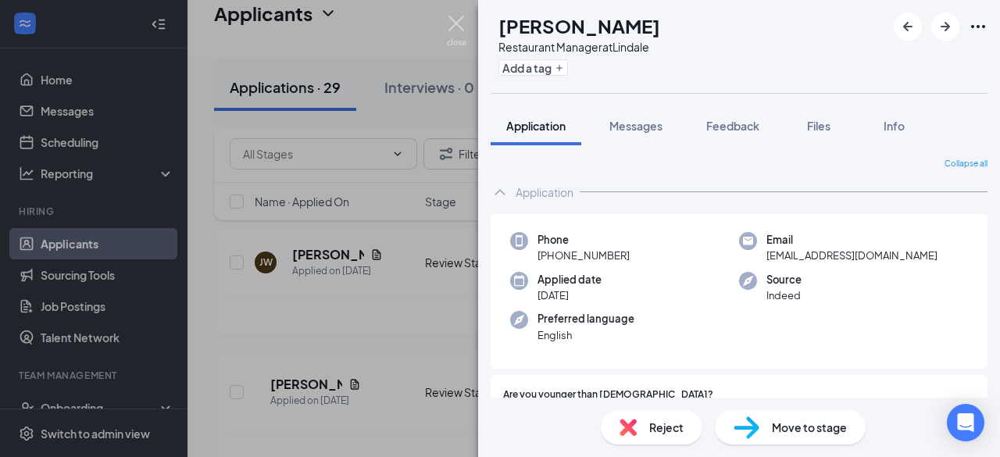
click at [456, 20] on img at bounding box center [457, 31] width 20 height 30
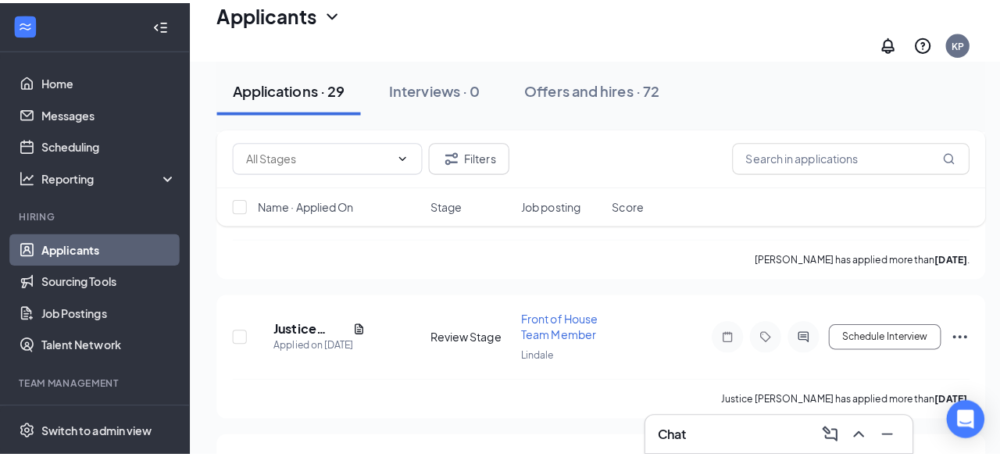
scroll to position [3109, 0]
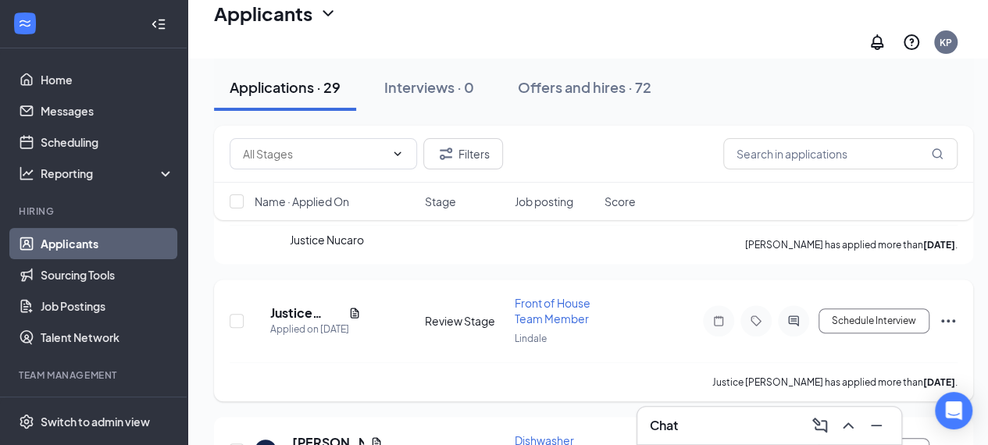
click at [314, 305] on h5 "Justice Nucaro" at bounding box center [306, 313] width 72 height 17
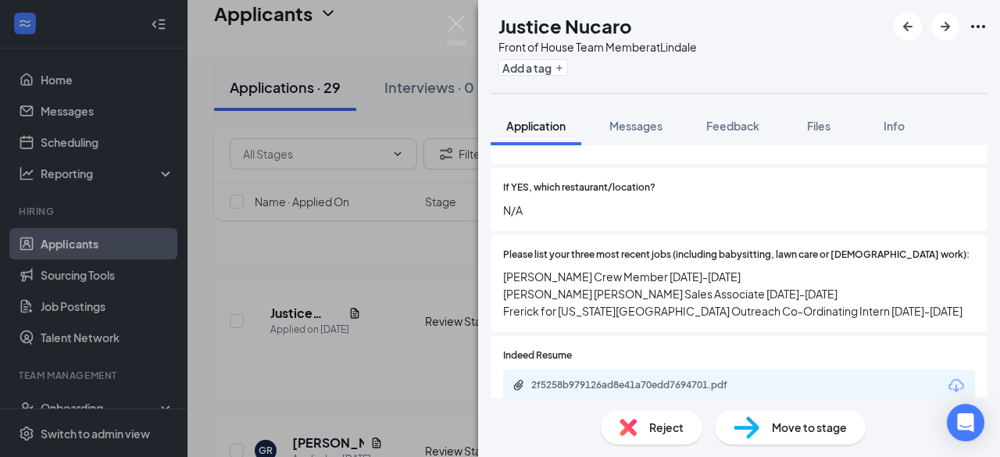
scroll to position [425, 0]
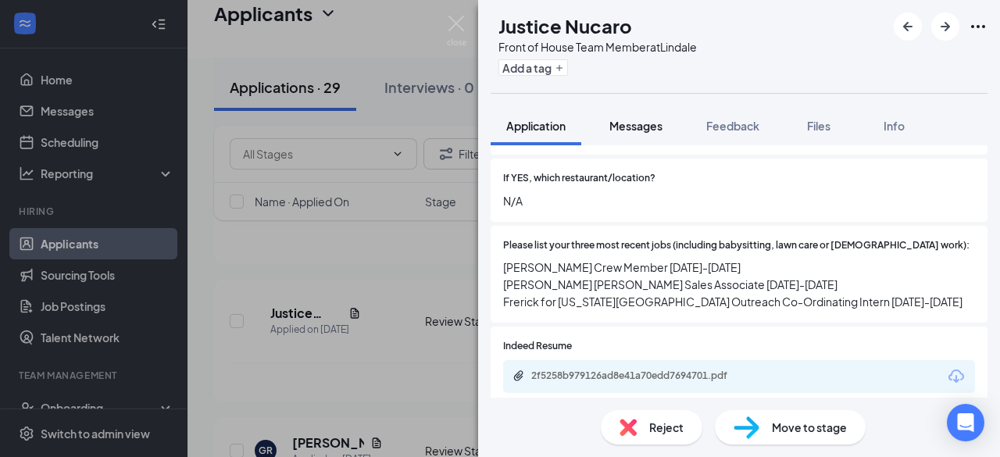
click at [643, 130] on span "Messages" at bounding box center [635, 126] width 53 height 14
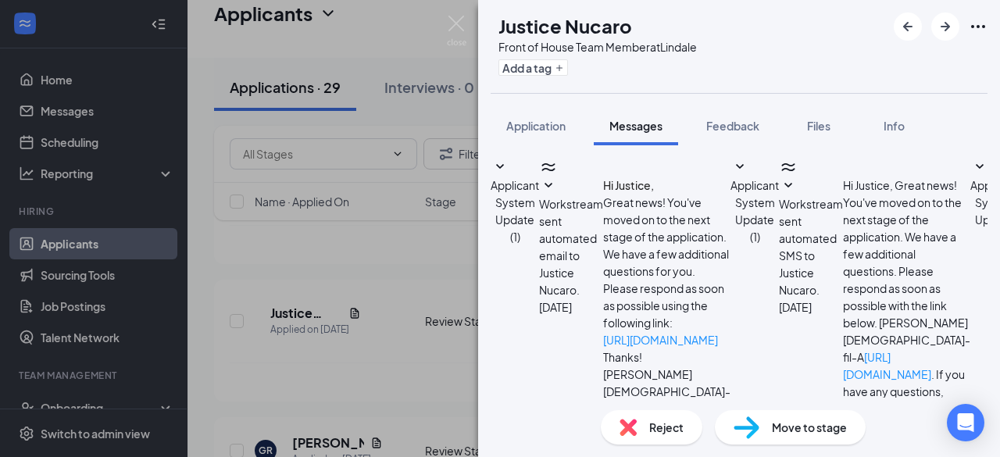
scroll to position [317, 0]
click at [659, 423] on span "Reject" at bounding box center [666, 427] width 34 height 17
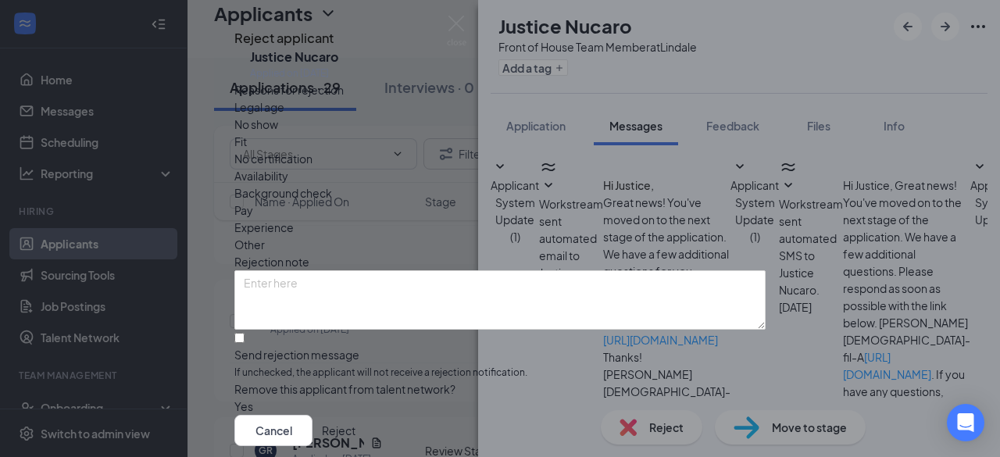
scroll to position [105, 0]
click at [244, 333] on input "Send rejection message If unchecked, the applicant will not receive a rejection…" at bounding box center [239, 338] width 10 height 10
checkbox input "true"
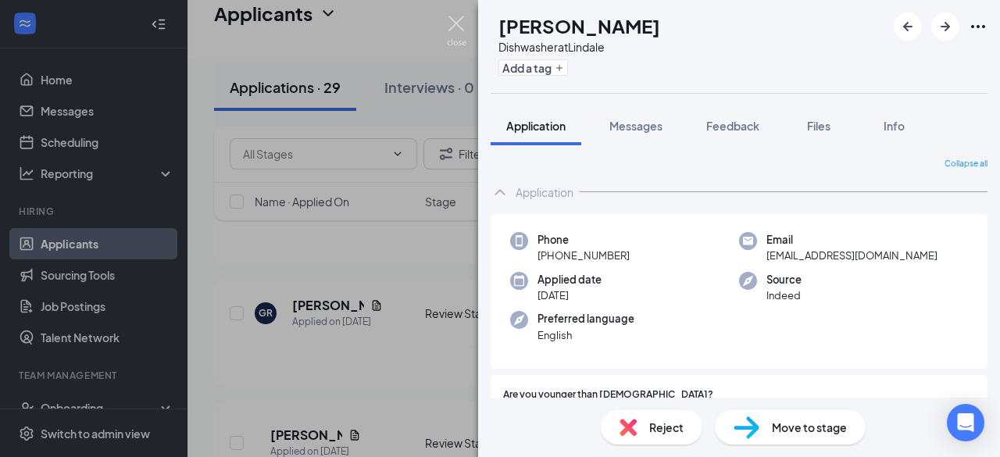
click at [458, 21] on img at bounding box center [457, 31] width 20 height 30
click at [458, 21] on div "Applicants KP" at bounding box center [593, 29] width 812 height 58
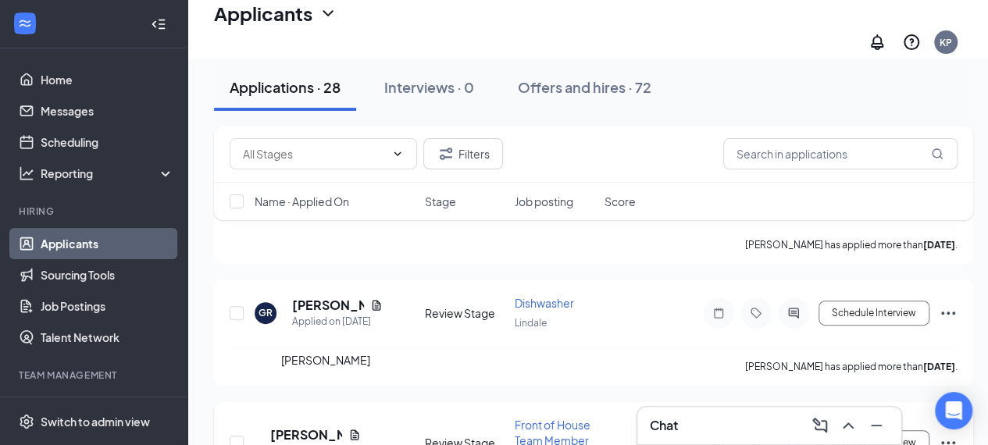
click at [312, 426] on h5 "[PERSON_NAME]" at bounding box center [306, 434] width 72 height 17
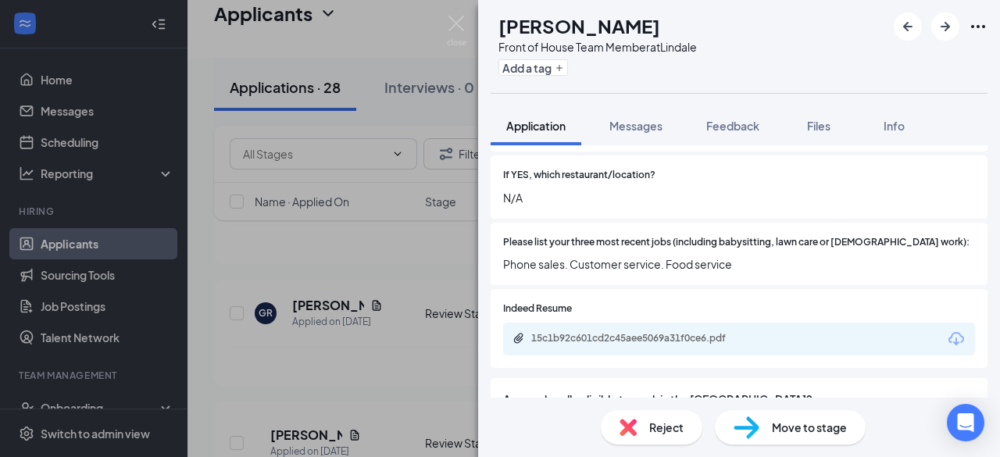
scroll to position [437, 0]
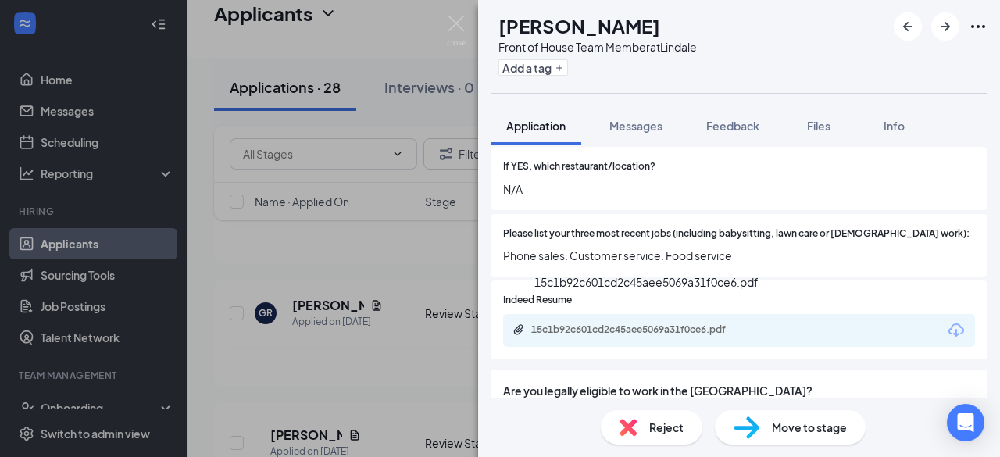
click at [631, 323] on div "15c1b92c601cd2c45aee5069a31f0ce6.pdf" at bounding box center [640, 329] width 219 height 12
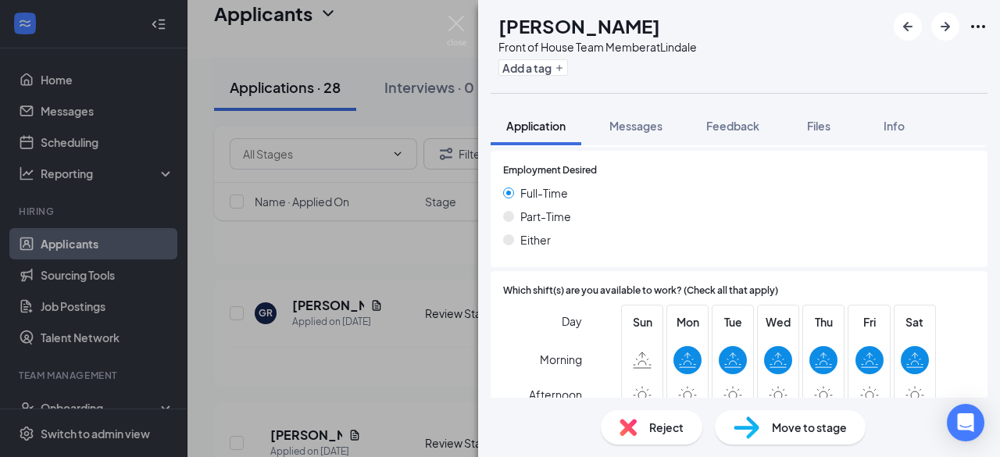
scroll to position [838, 0]
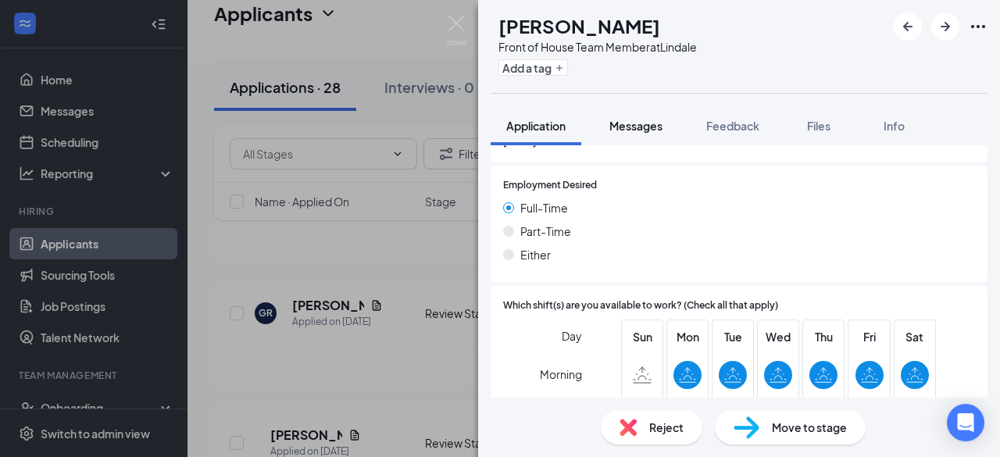
click at [634, 123] on span "Messages" at bounding box center [635, 126] width 53 height 14
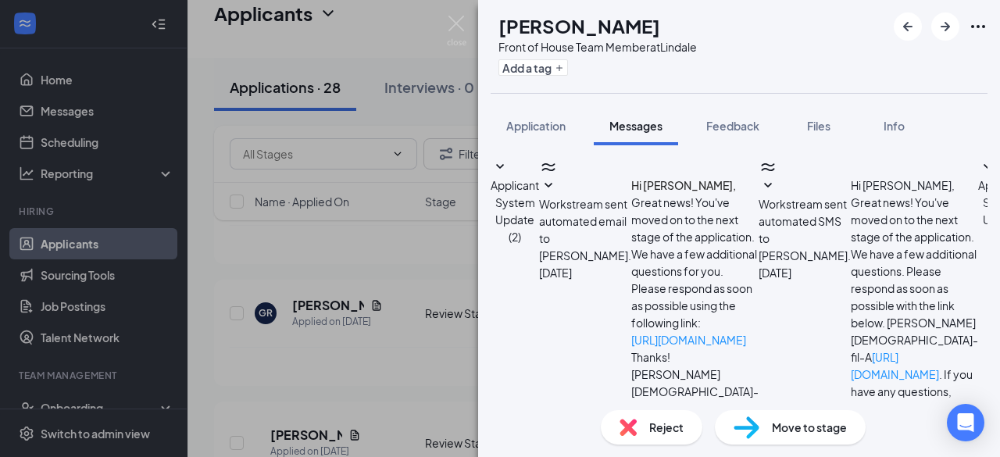
scroll to position [303, 0]
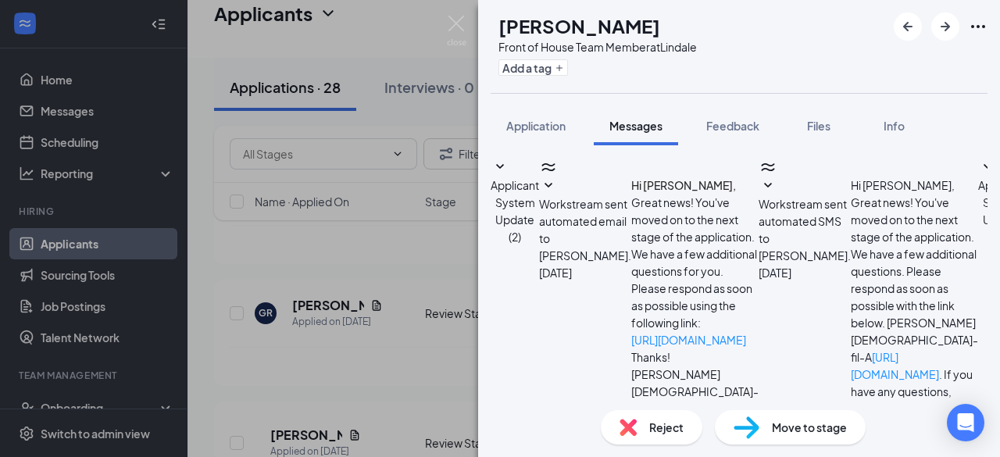
type textarea "e"
click at [458, 17] on img at bounding box center [457, 31] width 20 height 30
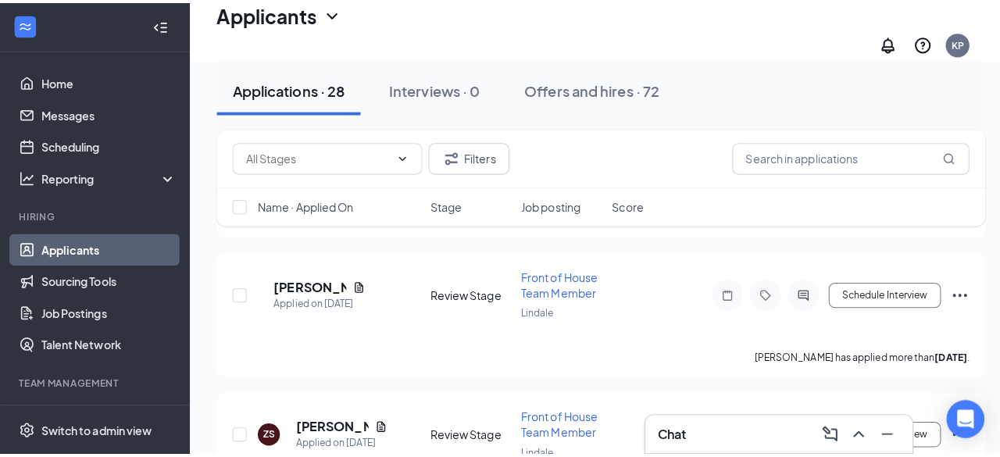
scroll to position [3280, 0]
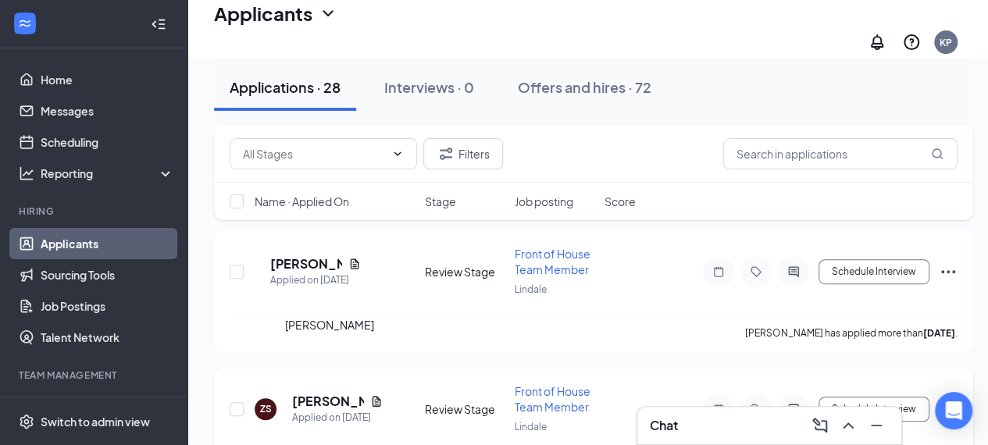
click at [316, 393] on h5 "[PERSON_NAME]" at bounding box center [328, 401] width 72 height 17
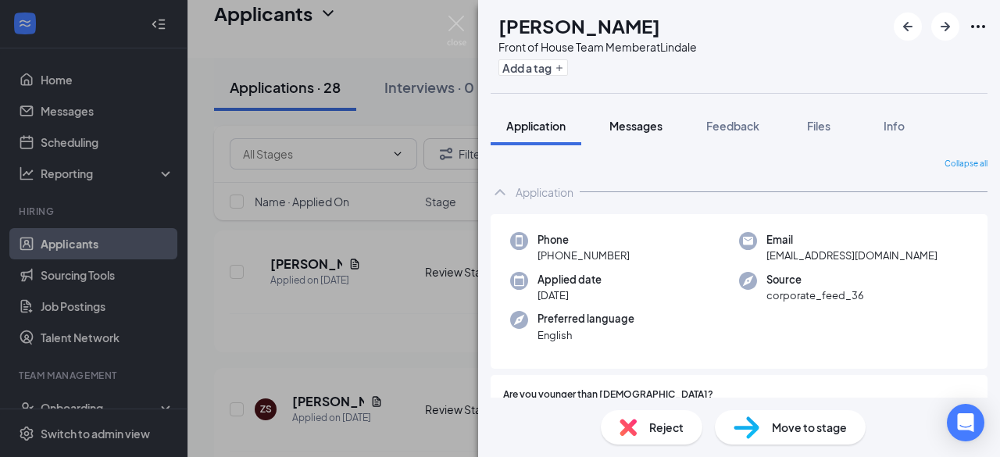
click at [640, 129] on span "Messages" at bounding box center [635, 126] width 53 height 14
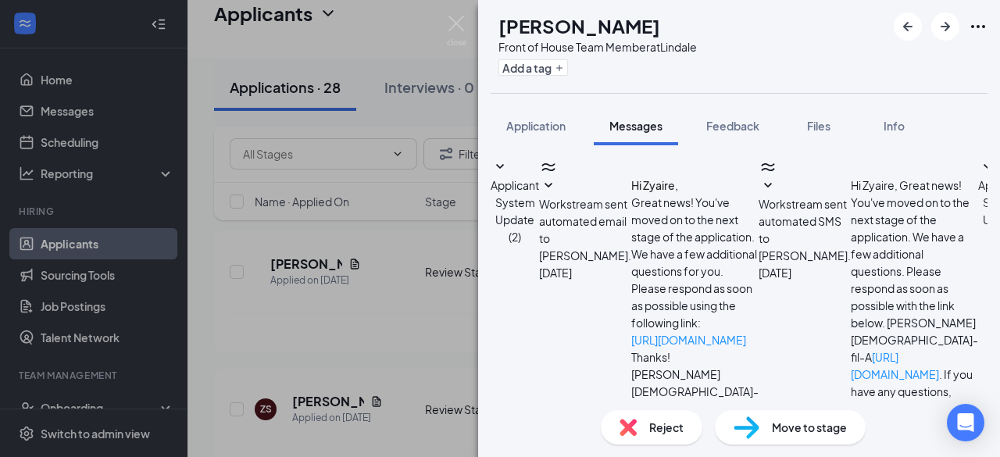
scroll to position [303, 0]
click at [520, 124] on span "Application" at bounding box center [535, 126] width 59 height 14
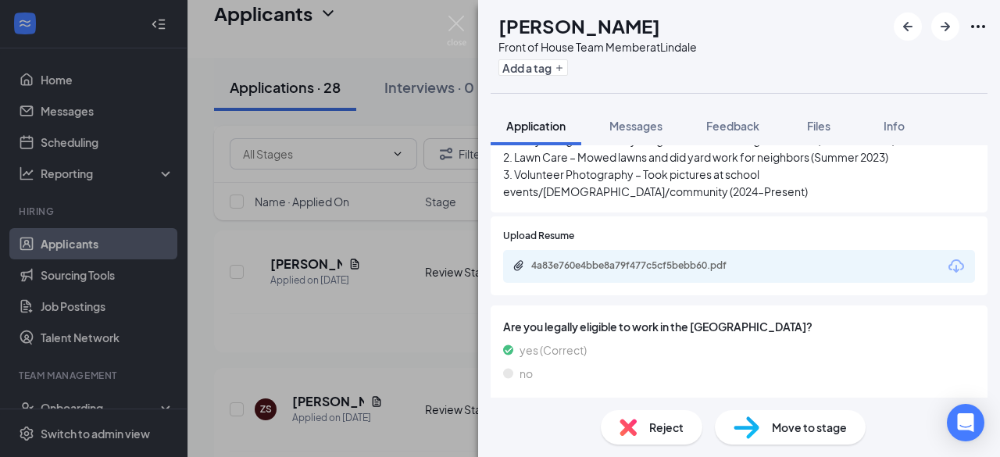
scroll to position [544, 0]
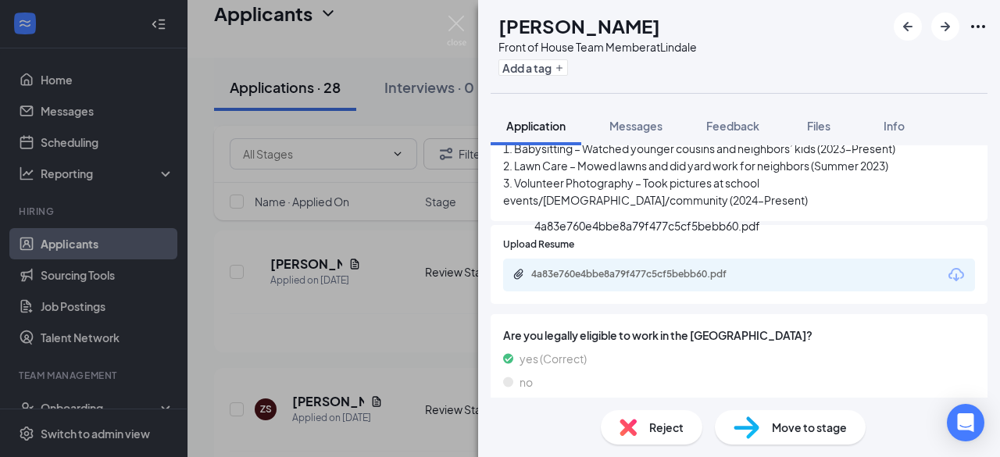
click at [600, 268] on div "4a83e760e4bbe8a79f477c5cf5bebb60.pdf" at bounding box center [640, 274] width 219 height 12
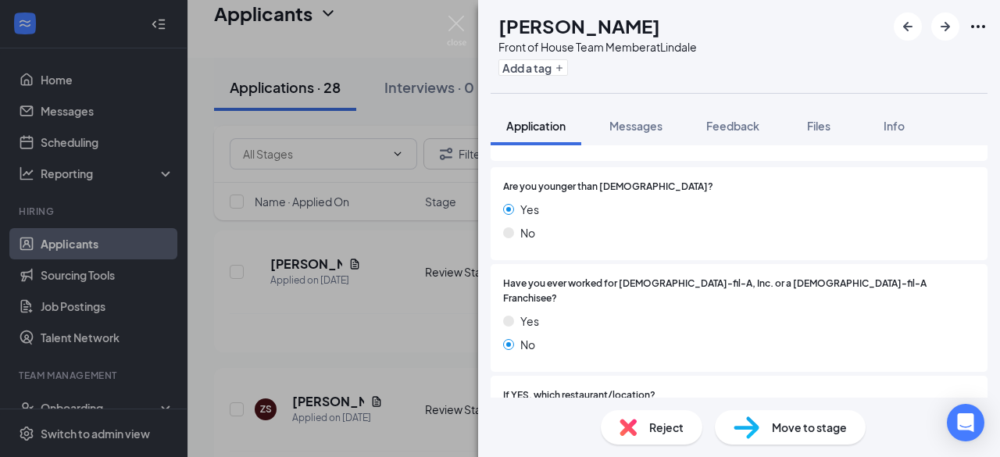
scroll to position [217, 0]
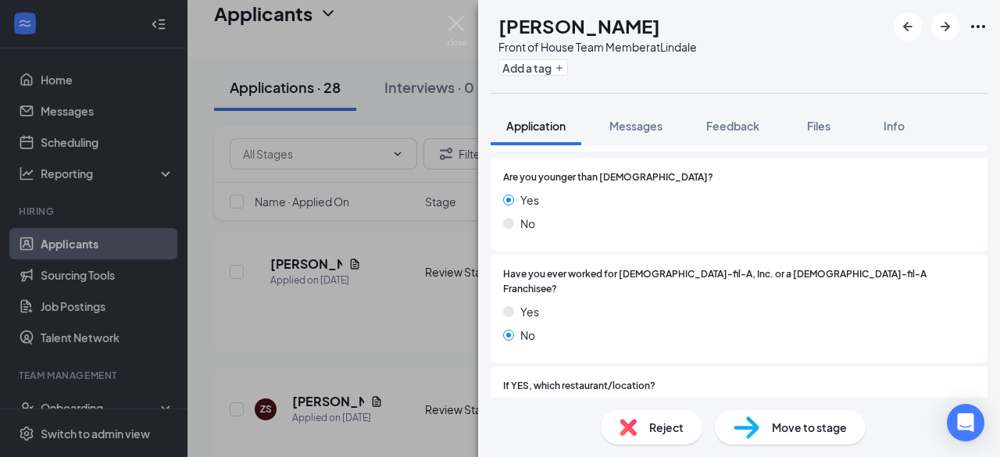
click at [651, 426] on span "Reject" at bounding box center [666, 427] width 34 height 17
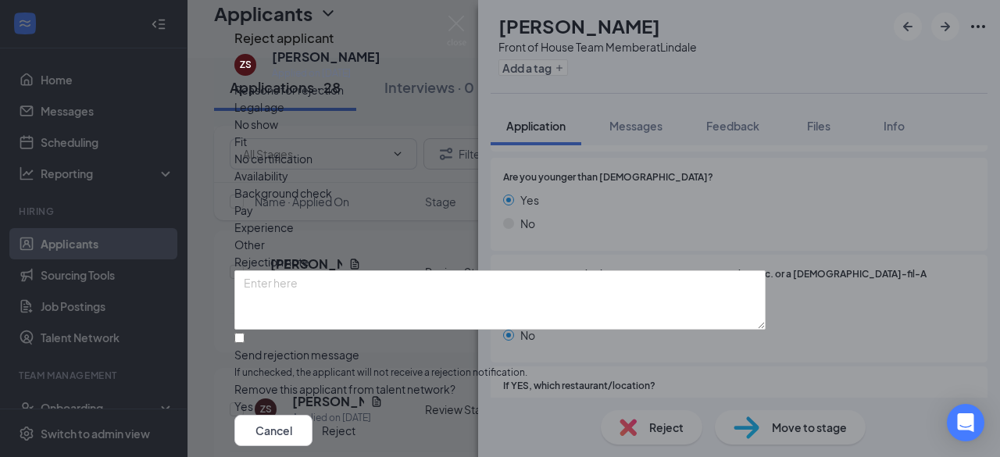
scroll to position [105, 0]
click at [244, 333] on input "Send rejection message If unchecked, the applicant will not receive a rejection…" at bounding box center [239, 338] width 10 height 10
checkbox input "true"
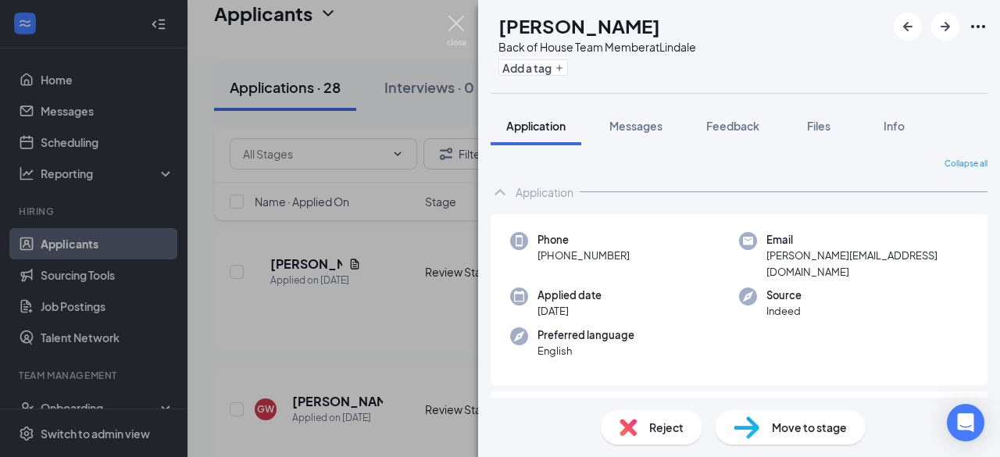
click at [458, 23] on img at bounding box center [457, 31] width 20 height 30
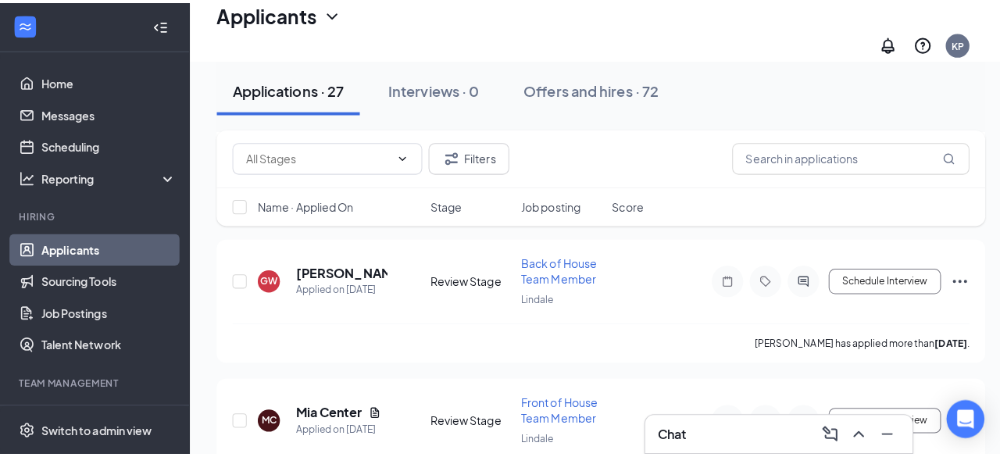
scroll to position [3431, 0]
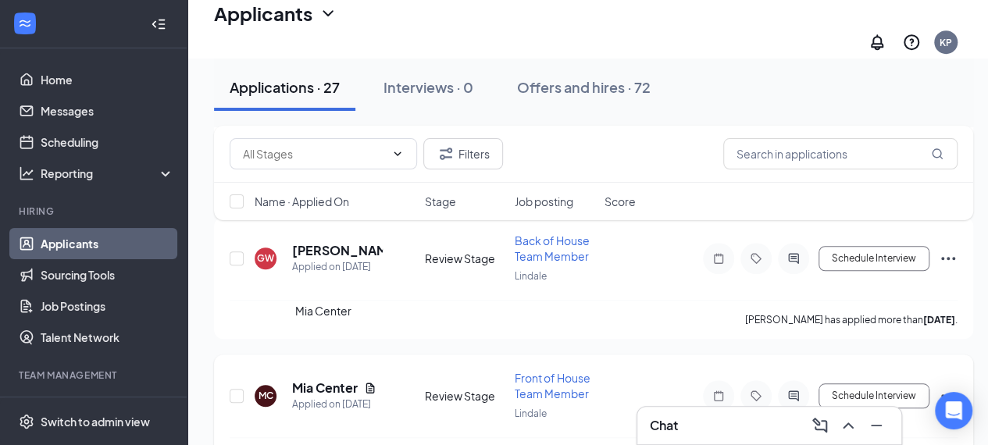
click at [320, 380] on h5 "Mia Center" at bounding box center [325, 388] width 66 height 17
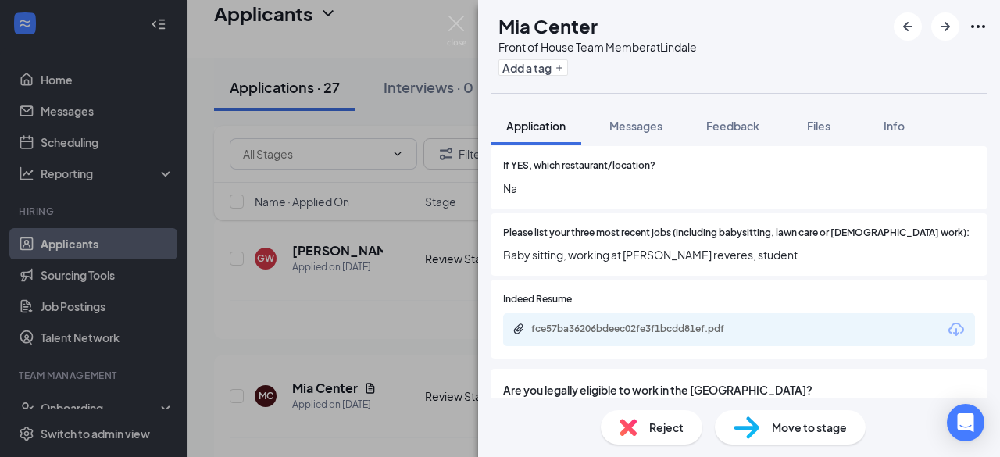
scroll to position [441, 0]
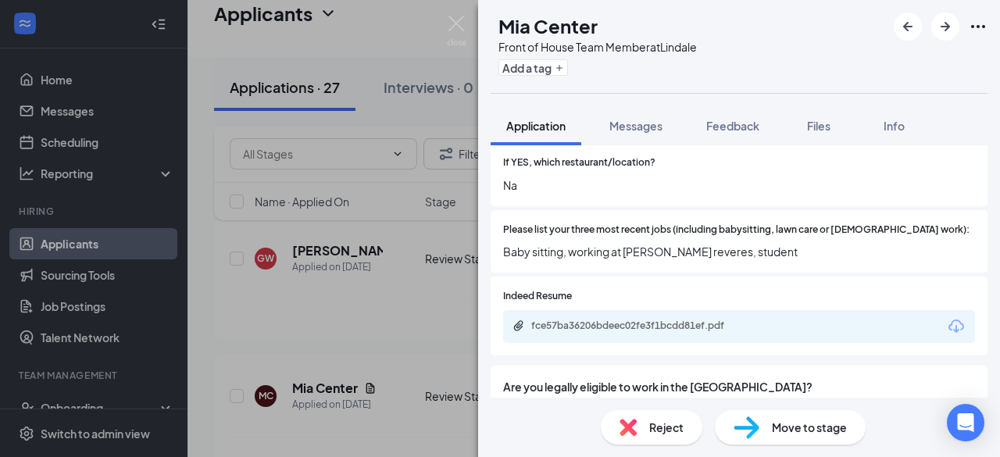
click at [659, 423] on span "Reject" at bounding box center [666, 427] width 34 height 17
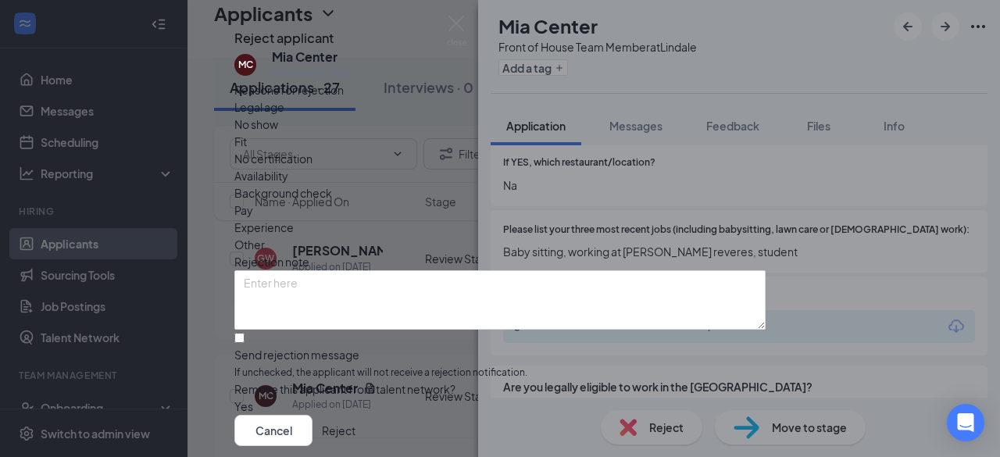
scroll to position [105, 0]
click at [244, 333] on input "Send rejection message If unchecked, the applicant will not receive a rejection…" at bounding box center [239, 338] width 10 height 10
checkbox input "true"
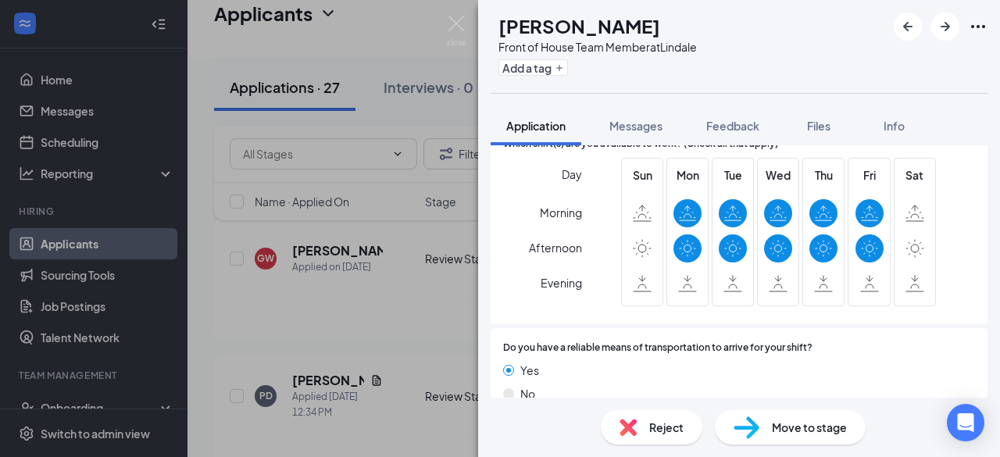
scroll to position [1004, 0]
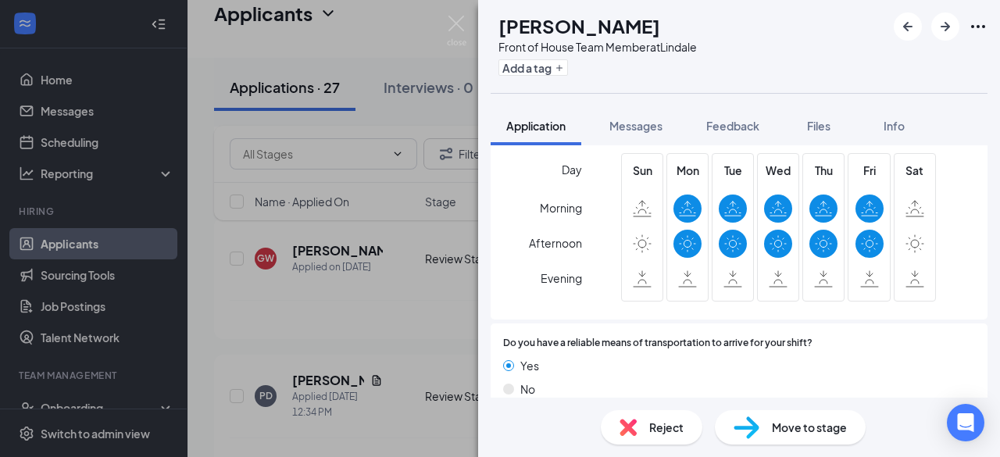
click at [651, 433] on span "Reject" at bounding box center [666, 427] width 34 height 17
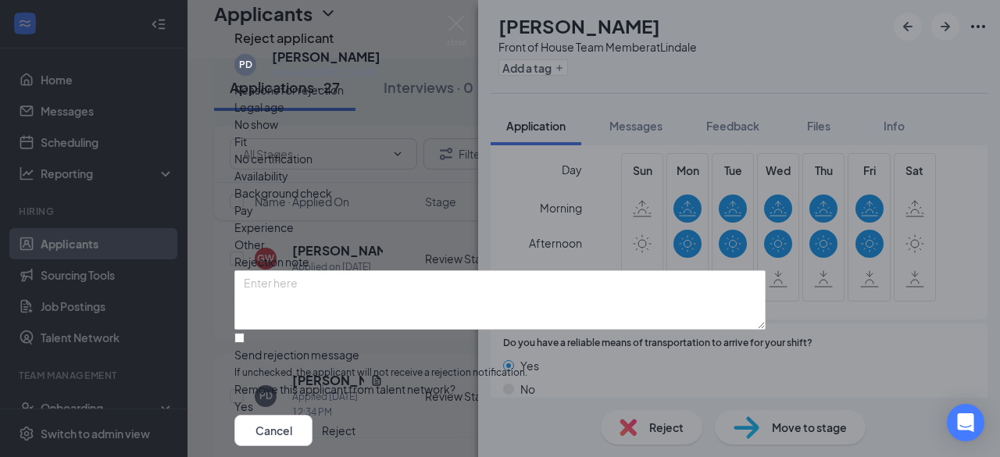
scroll to position [105, 0]
click at [244, 333] on input "Send rejection message If unchecked, the applicant will not receive a rejection…" at bounding box center [239, 338] width 10 height 10
checkbox input "true"
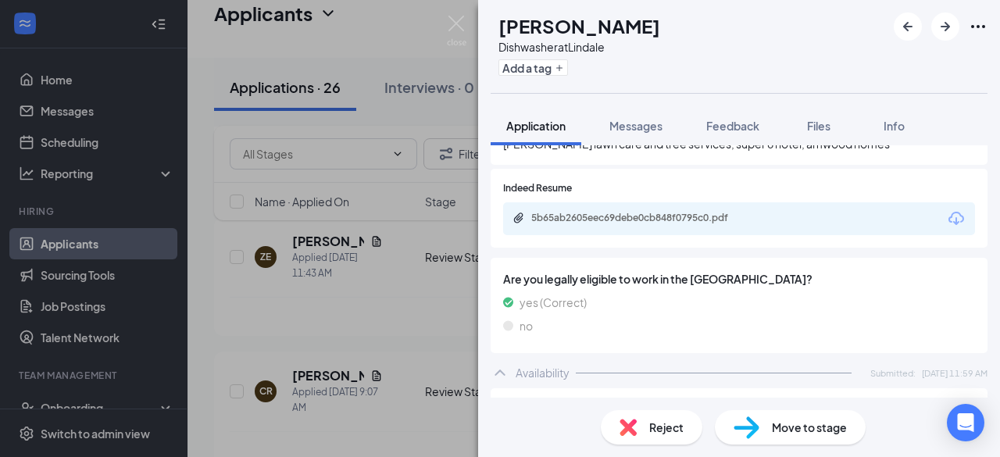
scroll to position [565, 0]
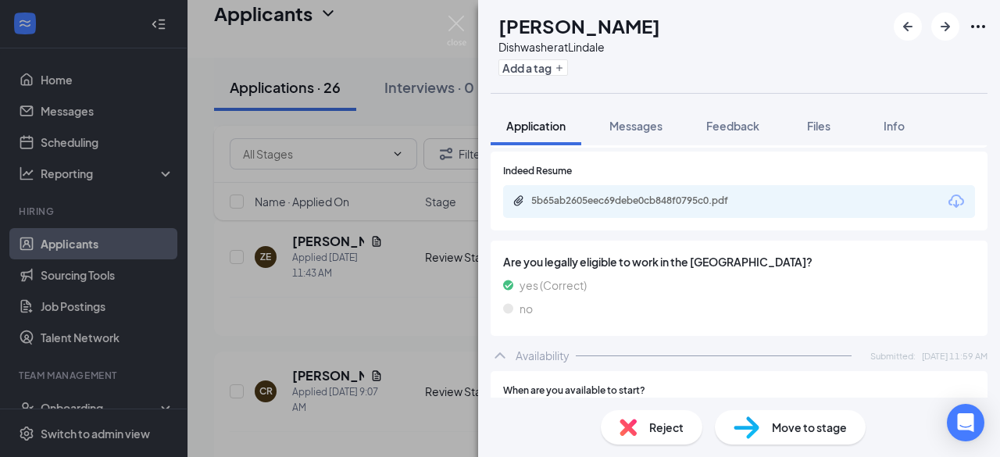
click at [662, 424] on span "Reject" at bounding box center [666, 427] width 34 height 17
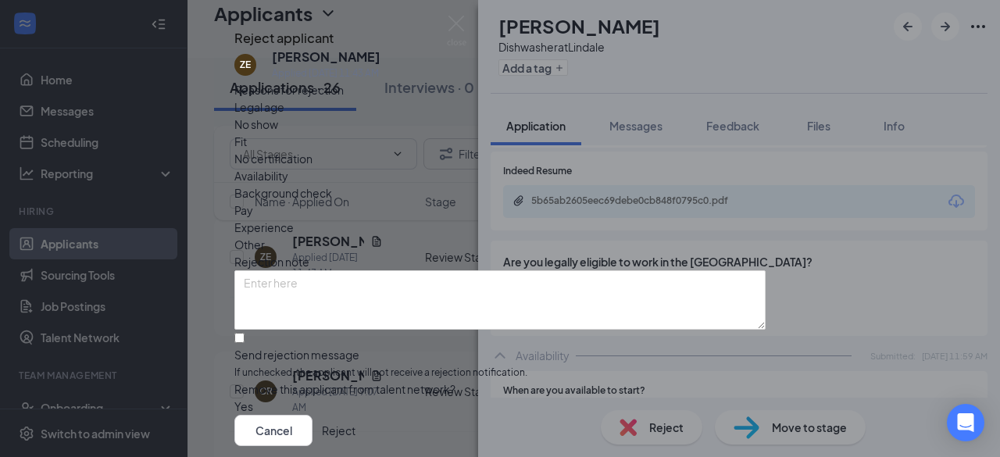
scroll to position [105, 0]
click at [244, 333] on input "Send rejection message If unchecked, the applicant will not receive a rejection…" at bounding box center [239, 338] width 10 height 10
checkbox input "true"
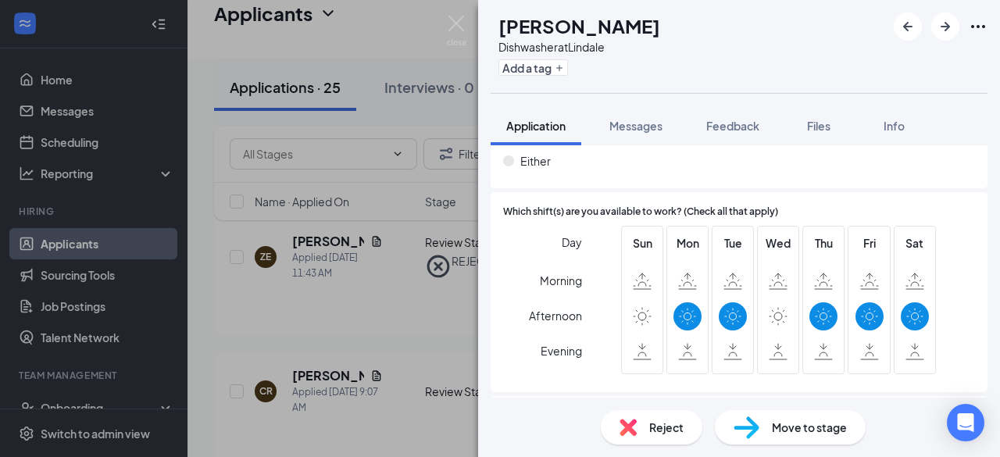
scroll to position [947, 0]
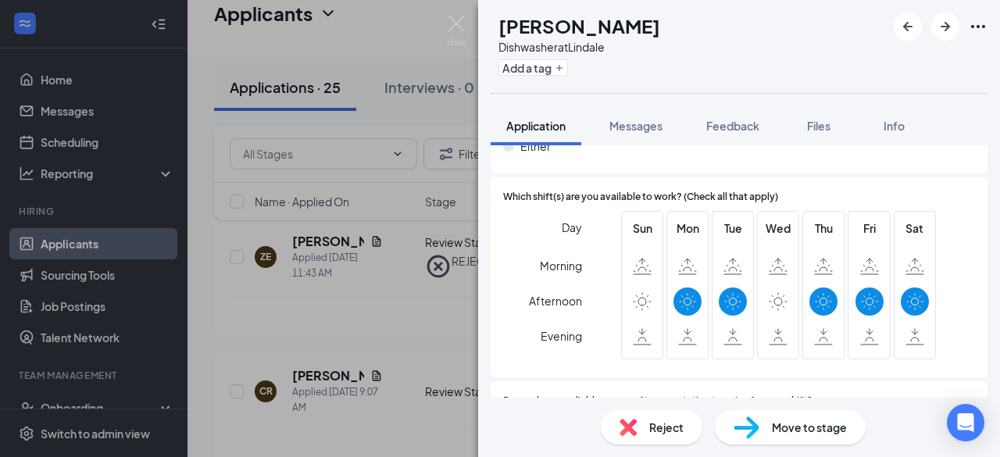
click at [665, 423] on span "Reject" at bounding box center [666, 427] width 34 height 17
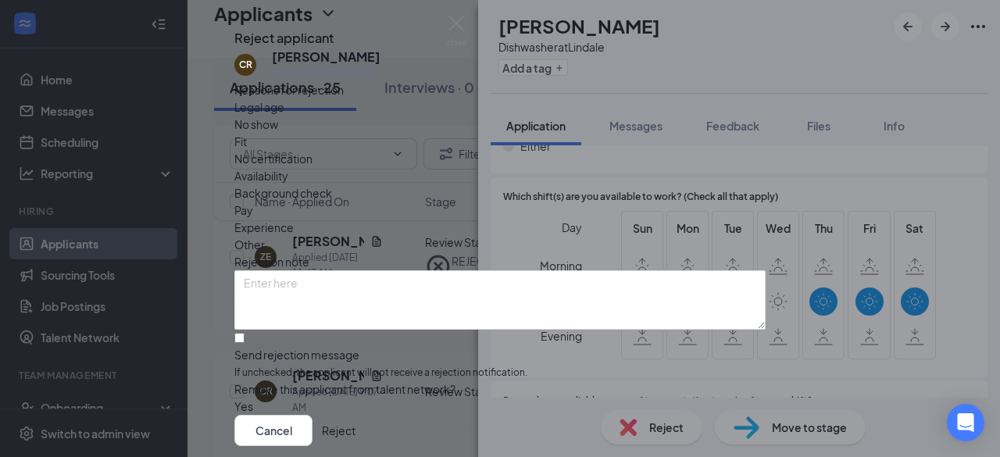
scroll to position [105, 0]
click at [244, 333] on input "Send rejection message If unchecked, the applicant will not receive a rejection…" at bounding box center [239, 338] width 10 height 10
checkbox input "true"
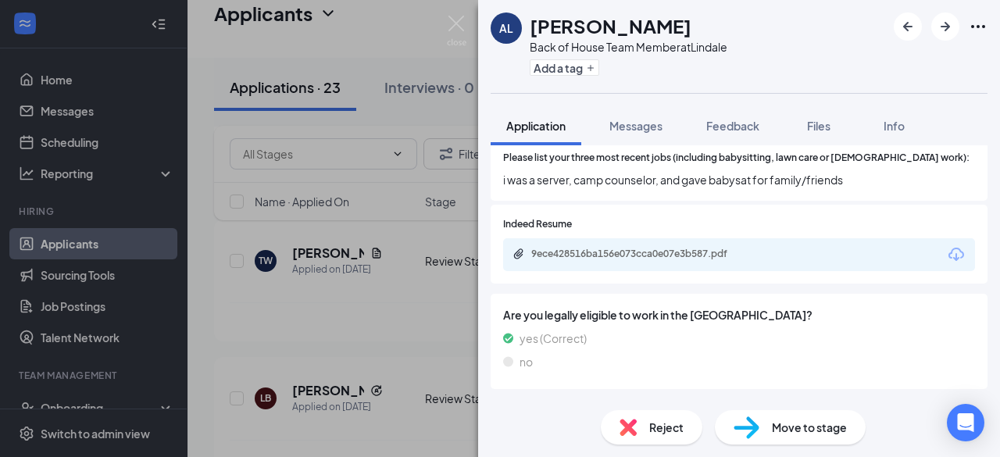
scroll to position [495, 0]
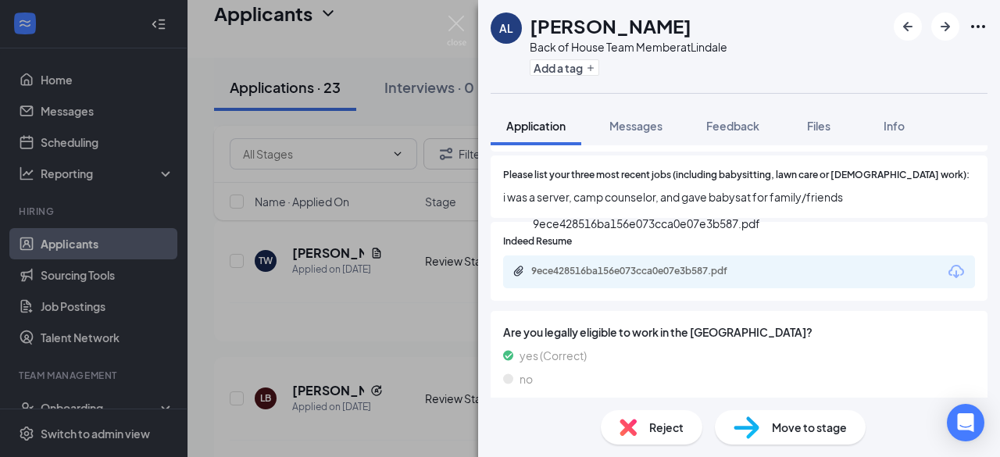
click at [676, 265] on div "9ece428516ba156e073cca0e07e3b587.pdf" at bounding box center [640, 271] width 219 height 12
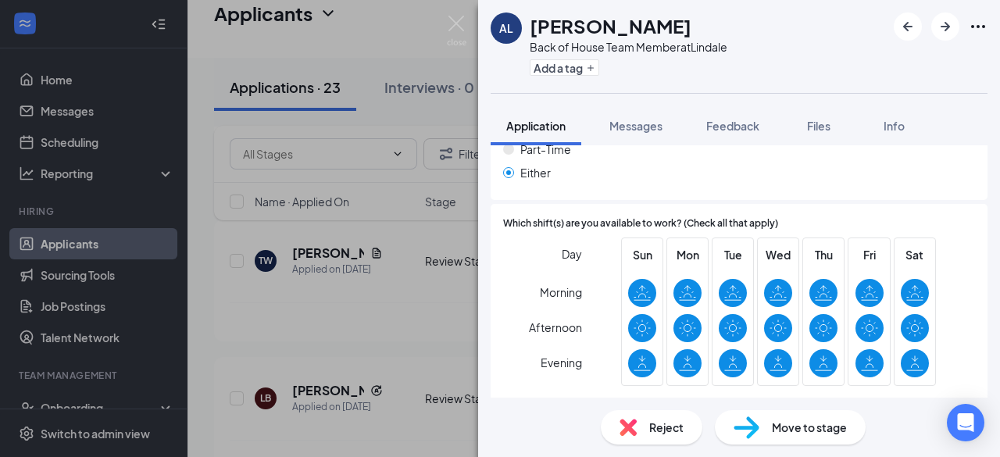
scroll to position [926, 0]
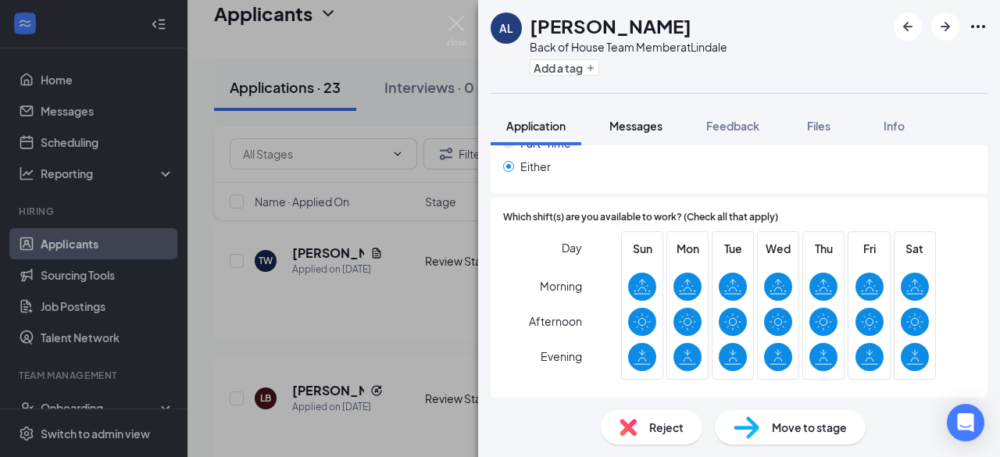
click at [625, 119] on span "Messages" at bounding box center [635, 126] width 53 height 14
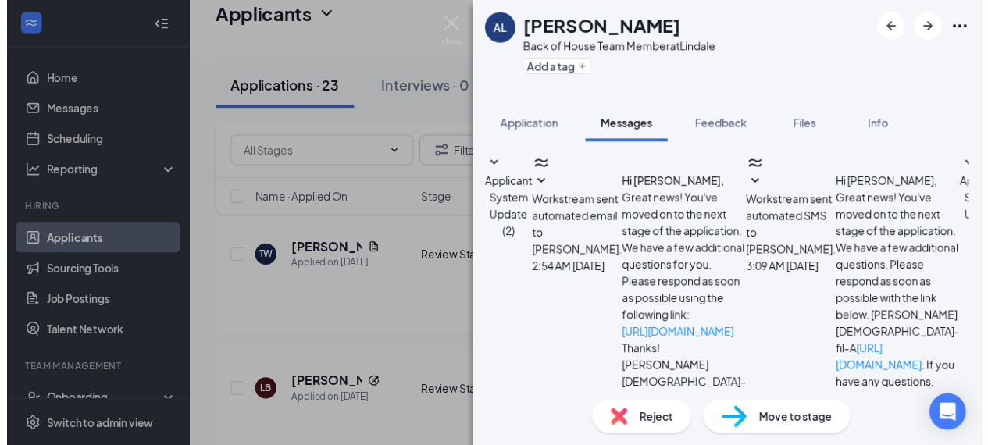
scroll to position [303, 0]
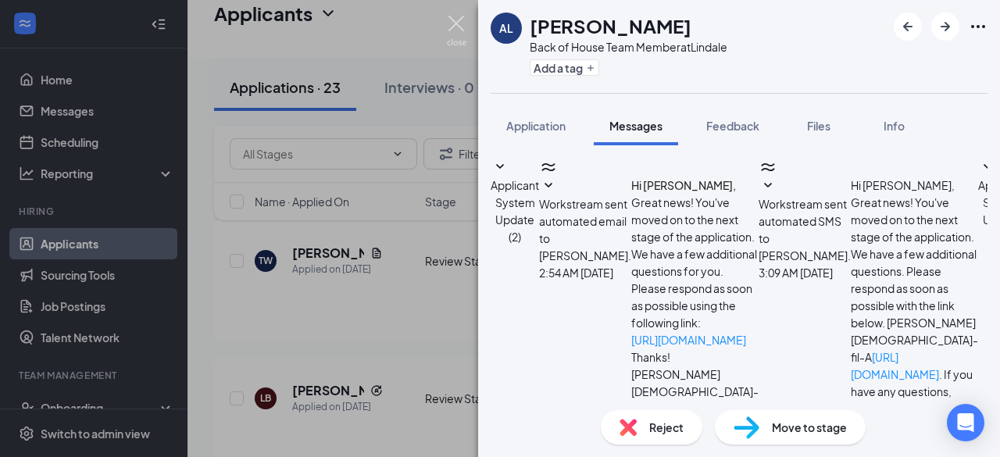
click at [455, 26] on img at bounding box center [457, 31] width 20 height 30
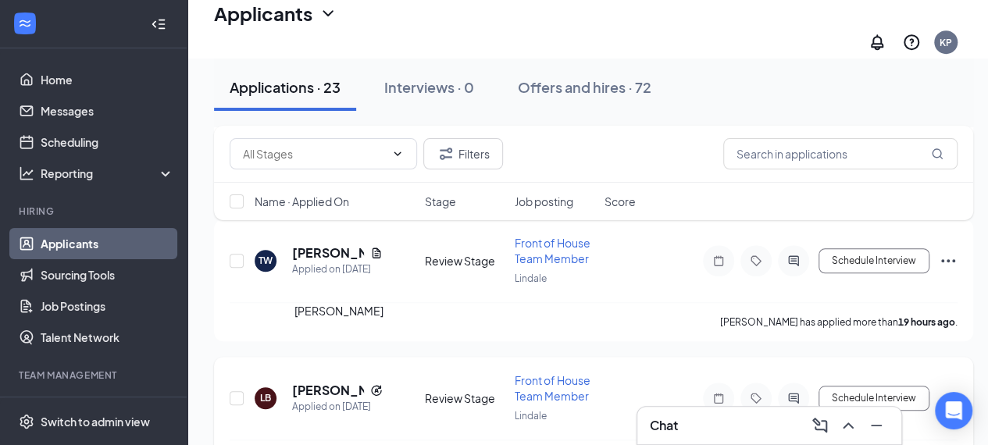
click at [306, 382] on h5 "[PERSON_NAME]" at bounding box center [328, 390] width 72 height 17
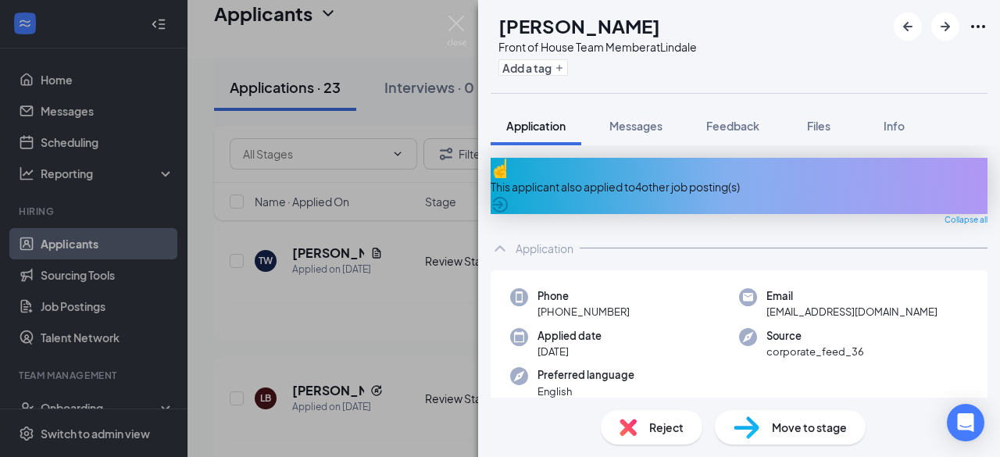
click at [877, 178] on div "This applicant also applied to 4 other job posting(s)" at bounding box center [738, 186] width 497 height 17
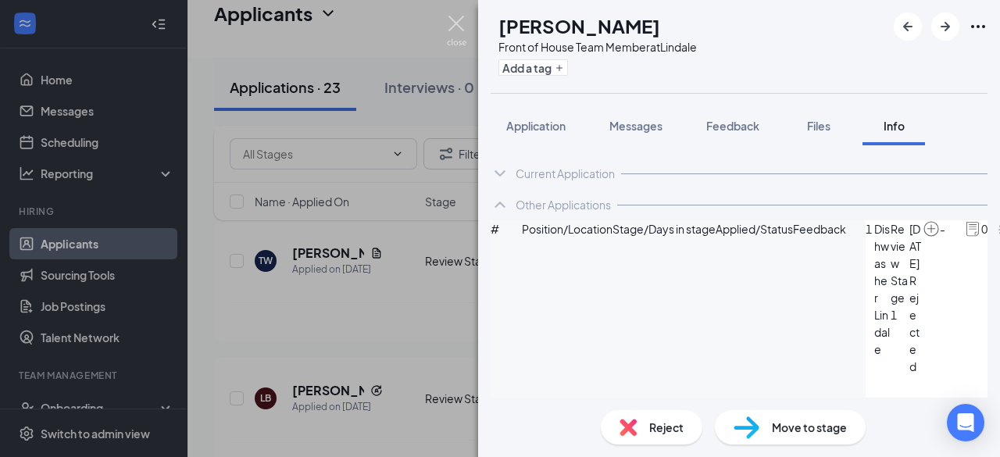
click at [465, 22] on img at bounding box center [457, 31] width 20 height 30
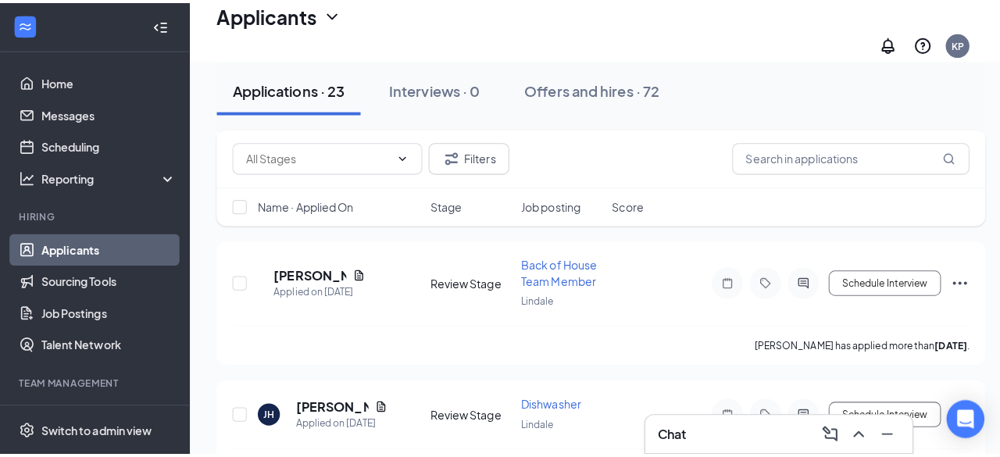
scroll to position [1185, 0]
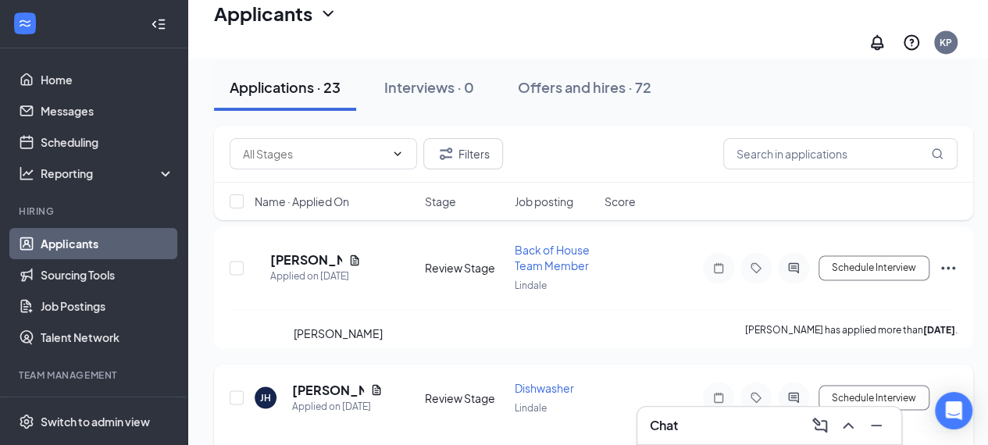
click at [306, 381] on h5 "[PERSON_NAME]" at bounding box center [328, 389] width 72 height 17
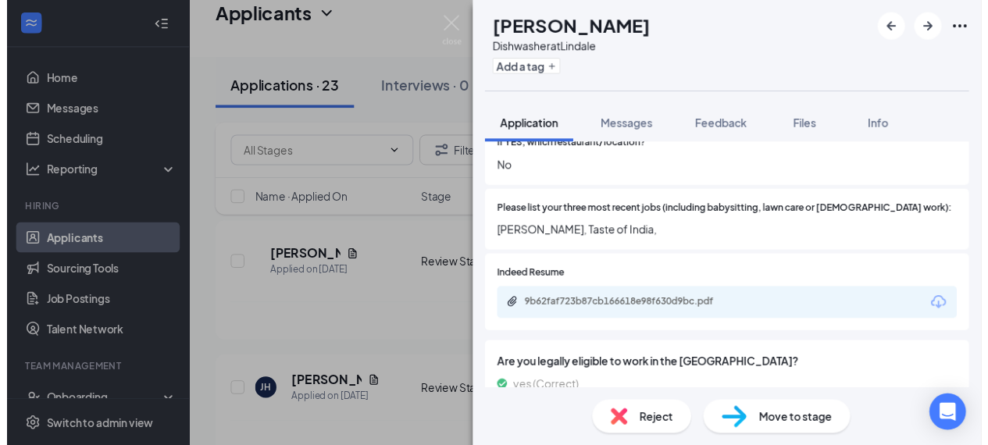
scroll to position [469, 0]
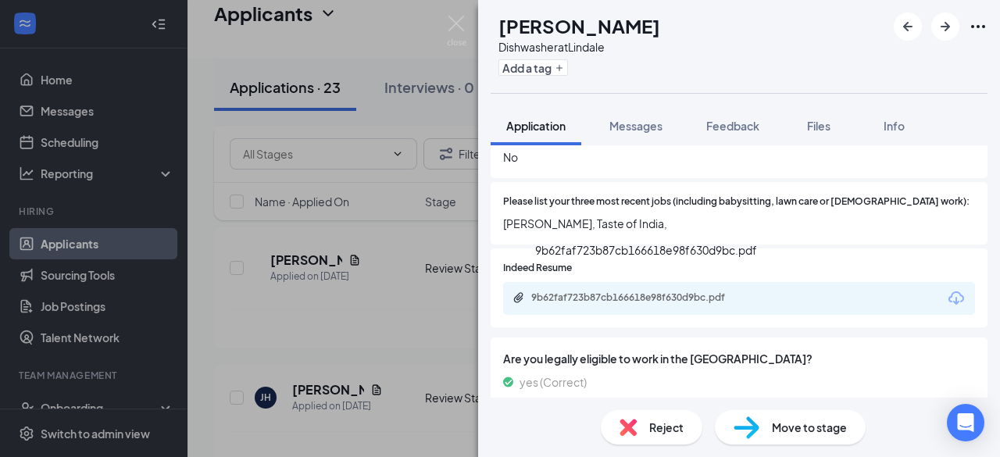
click at [692, 291] on div "9b62faf723b87cb166618e98f630d9bc.pdf" at bounding box center [640, 297] width 219 height 12
click at [456, 23] on img at bounding box center [457, 31] width 20 height 30
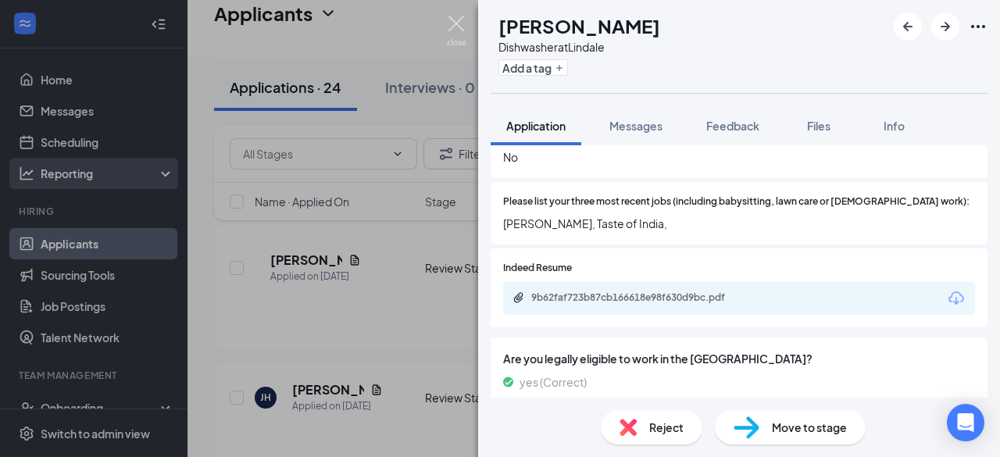
click at [94, 169] on div "Reporting" at bounding box center [108, 174] width 134 height 16
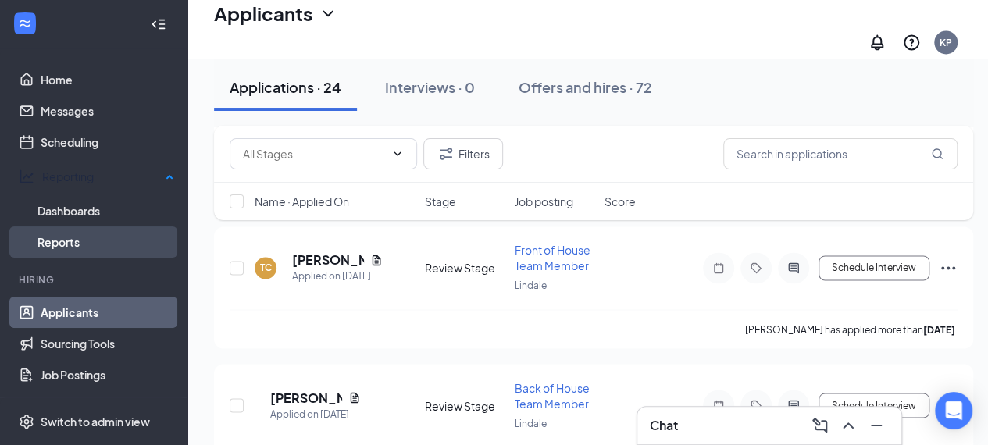
click at [68, 233] on link "Reports" at bounding box center [105, 242] width 137 height 31
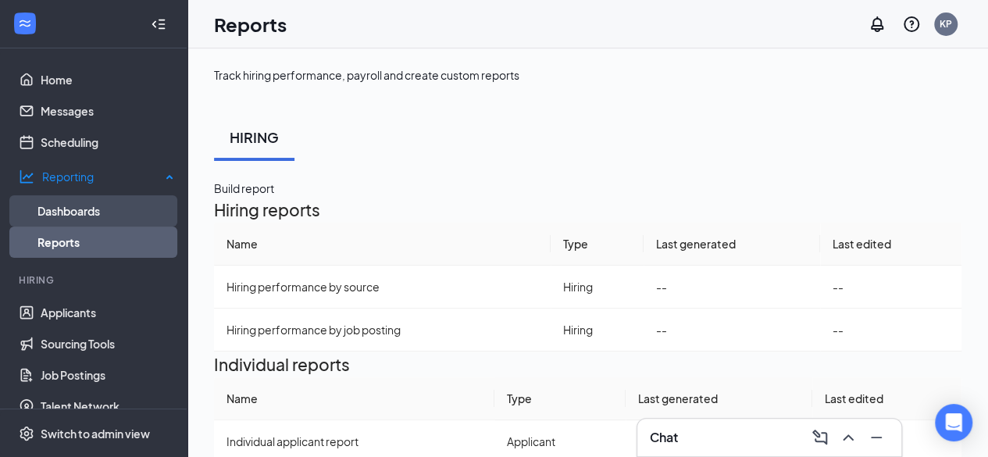
click at [66, 197] on link "Dashboards" at bounding box center [105, 210] width 137 height 31
